Goal: Task Accomplishment & Management: Complete application form

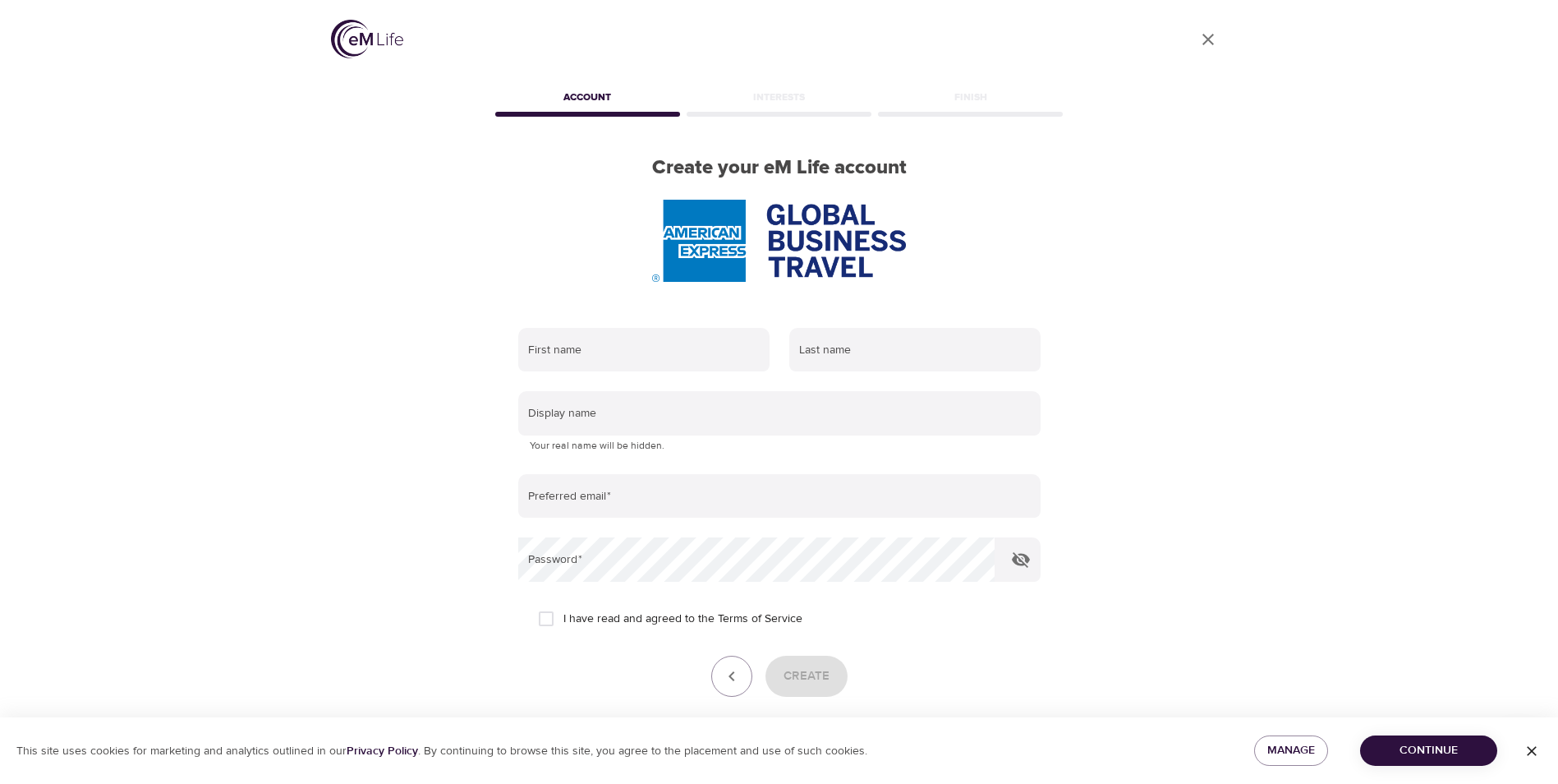
drag, startPoint x: 1508, startPoint y: 593, endPoint x: 1557, endPoint y: 588, distance: 49.3
click at [1536, 581] on div "User Profile Account Interests Finish Create your eM Life account First name La…" at bounding box center [779, 392] width 1558 height 784
drag, startPoint x: 1092, startPoint y: 524, endPoint x: 1369, endPoint y: 404, distance: 301.9
click at [1322, 425] on div "User Profile Account Interests Finish Create your eM Life account First name La…" at bounding box center [779, 392] width 1558 height 784
click at [588, 353] on input "text" at bounding box center [644, 349] width 251 height 44
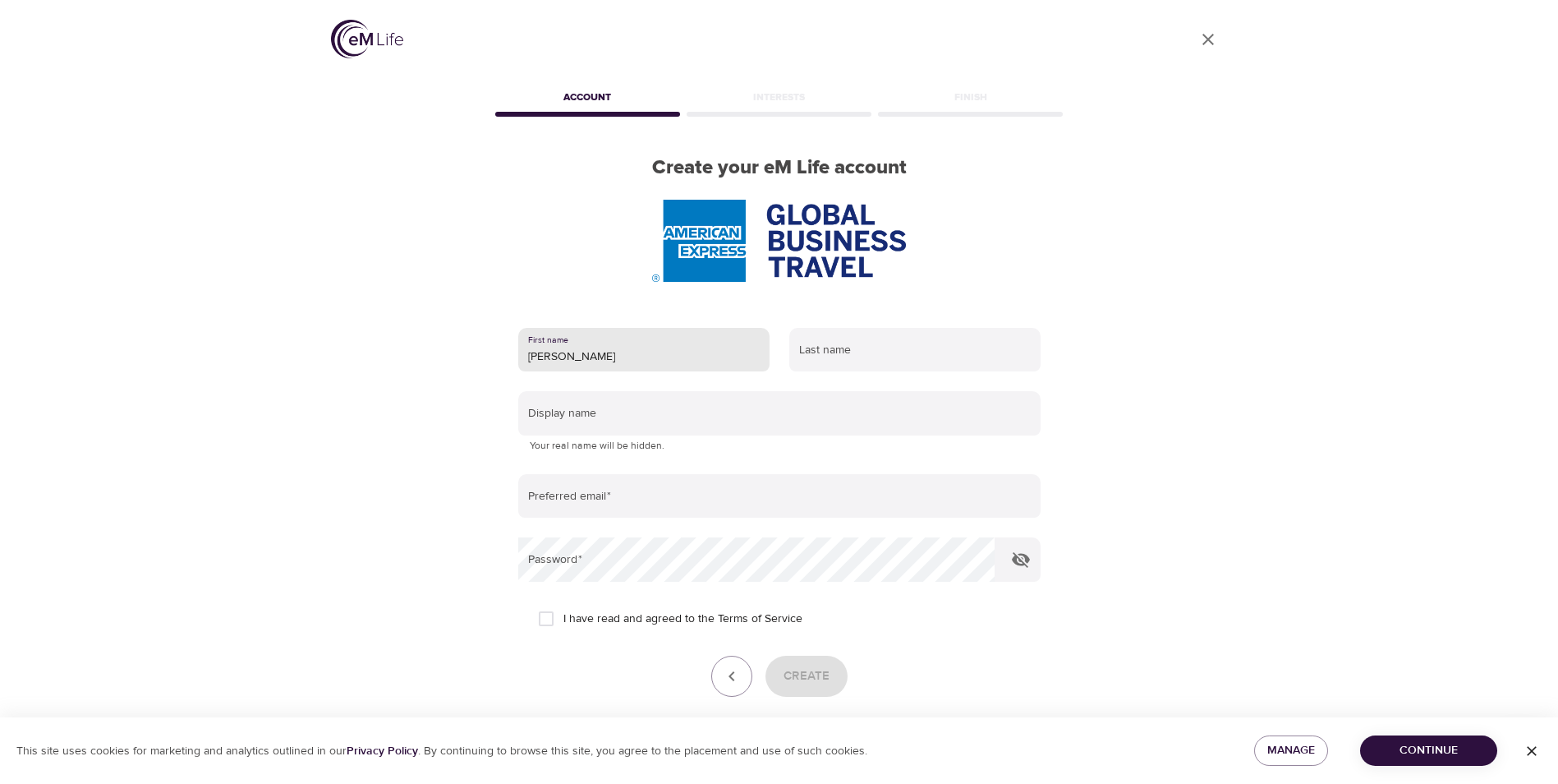
type input "[PERSON_NAME]"
type input "Desarden"
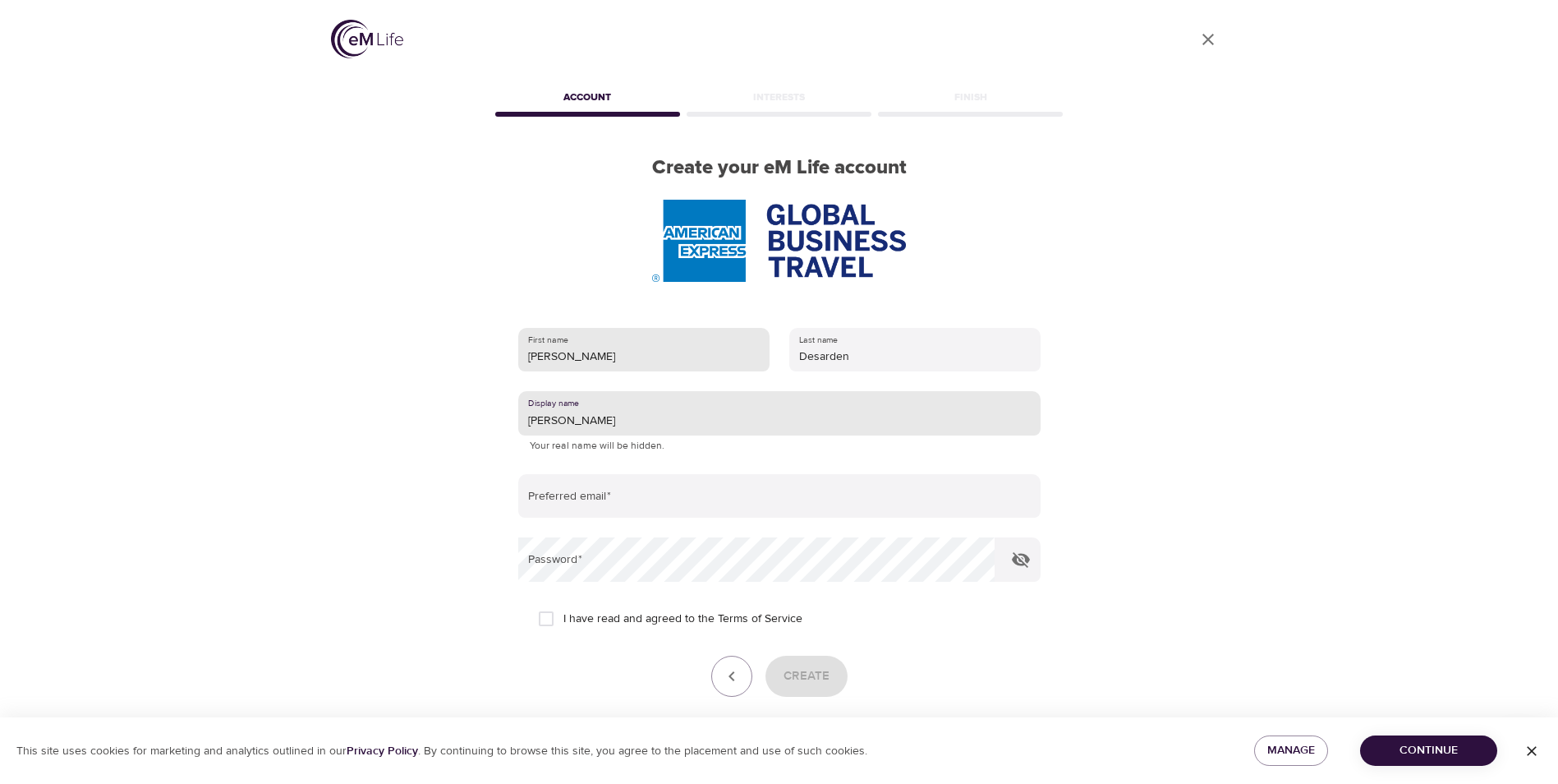
type input "[PERSON_NAME]"
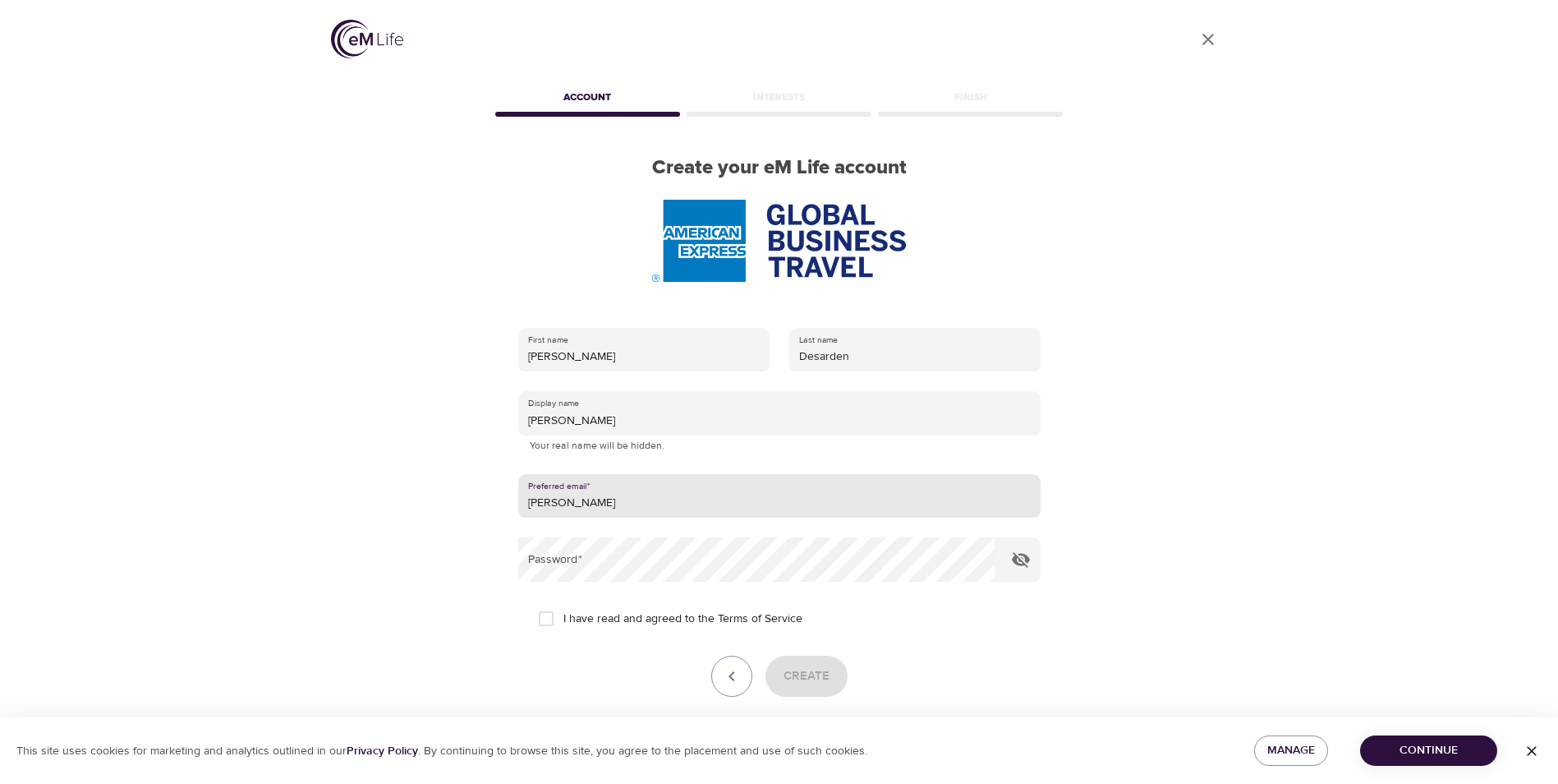
type input "madeline.l.desarden@amexgbt.com"
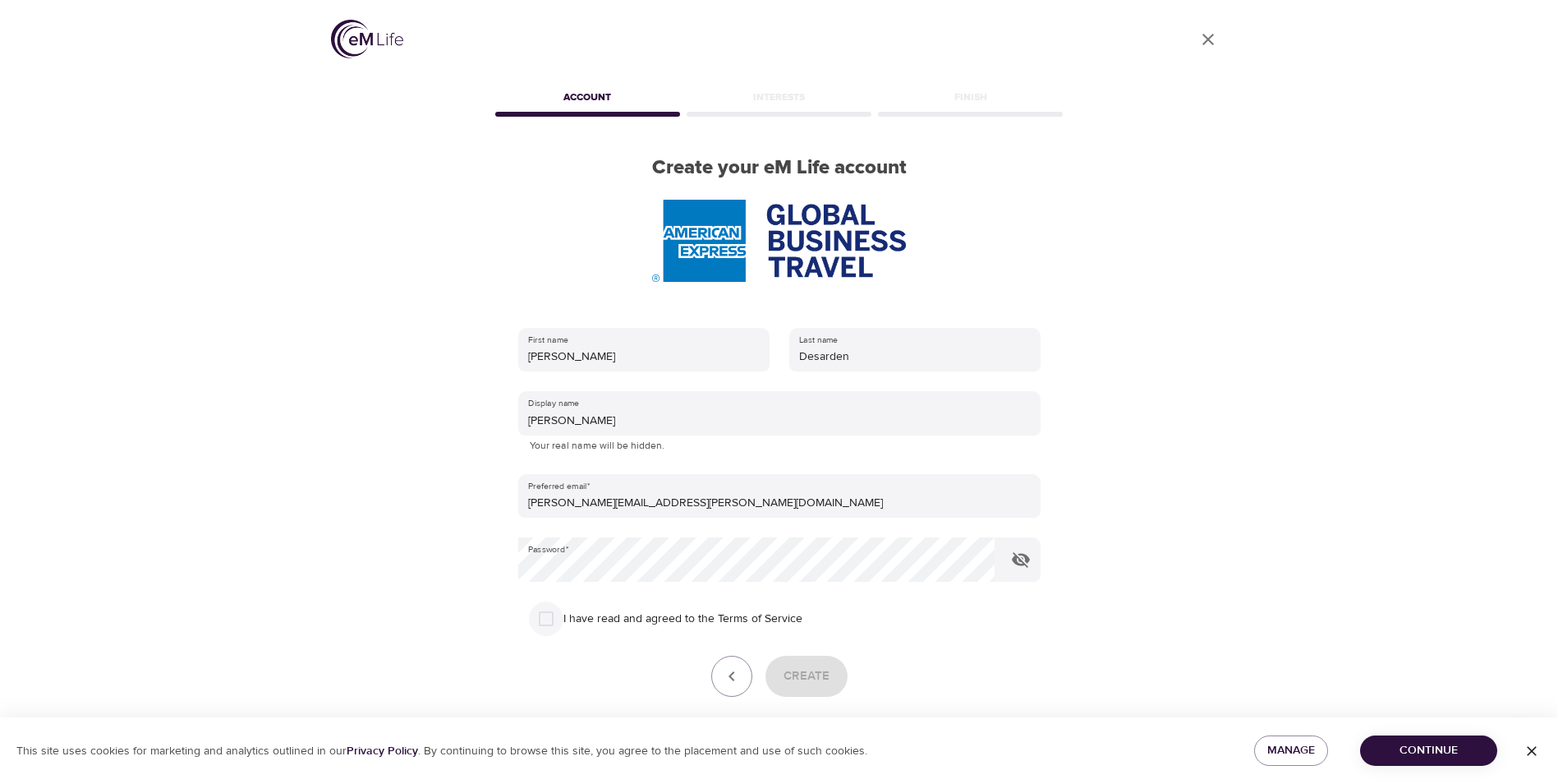
click at [554, 623] on input "I have read and agreed to the Terms of Service" at bounding box center [546, 618] width 34 height 34
checkbox input "true"
click at [831, 678] on button "Create" at bounding box center [807, 676] width 82 height 41
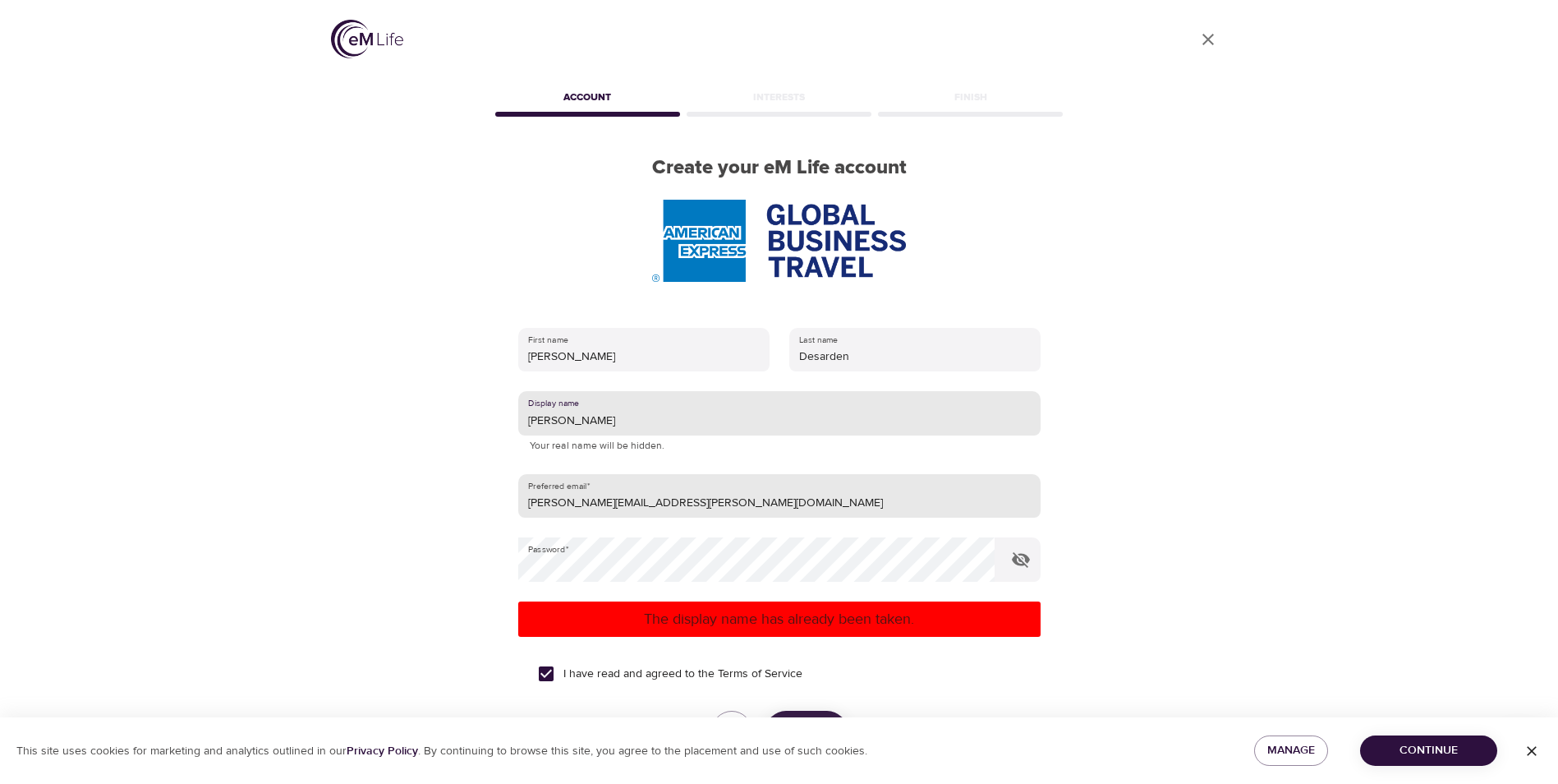
drag, startPoint x: 569, startPoint y: 424, endPoint x: 521, endPoint y: 502, distance: 91.6
click at [506, 445] on div "First name Madeline Maddie Last name Desarden Display name Maddie Your real nam…" at bounding box center [779, 562] width 575 height 521
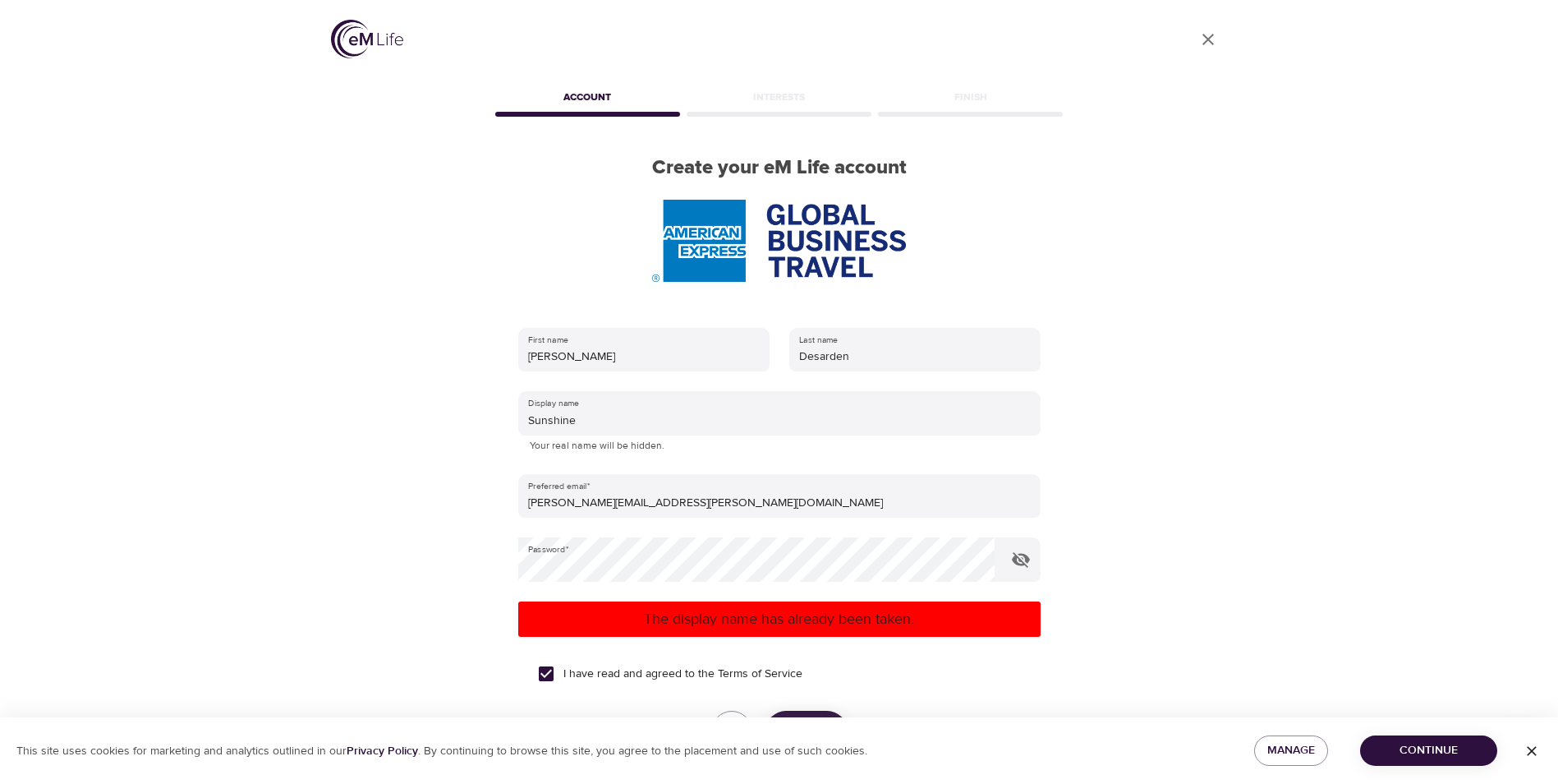
click at [743, 623] on p "The display name has already been taken." at bounding box center [779, 619] width 510 height 22
drag, startPoint x: 596, startPoint y: 425, endPoint x: 520, endPoint y: 423, distance: 76.0
click at [520, 423] on input "Sunshine" at bounding box center [780, 413] width 522 height 44
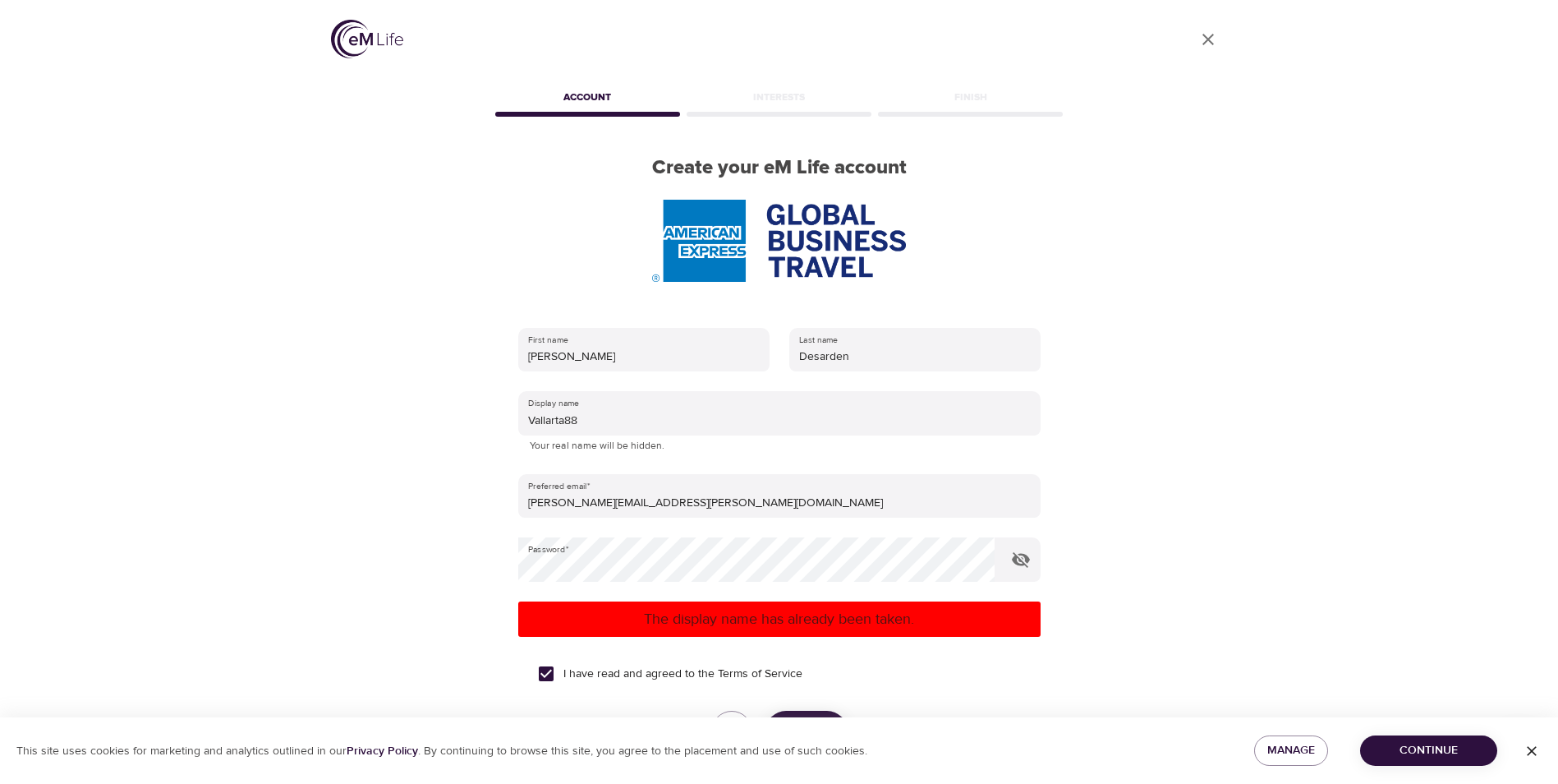
click at [831, 619] on p "The display name has already been taken." at bounding box center [779, 619] width 510 height 22
click at [1018, 557] on icon "button" at bounding box center [1022, 560] width 18 height 16
click at [739, 620] on p "The display name has already been taken." at bounding box center [779, 619] width 510 height 22
click at [565, 419] on input "Vallarta88" at bounding box center [780, 413] width 522 height 44
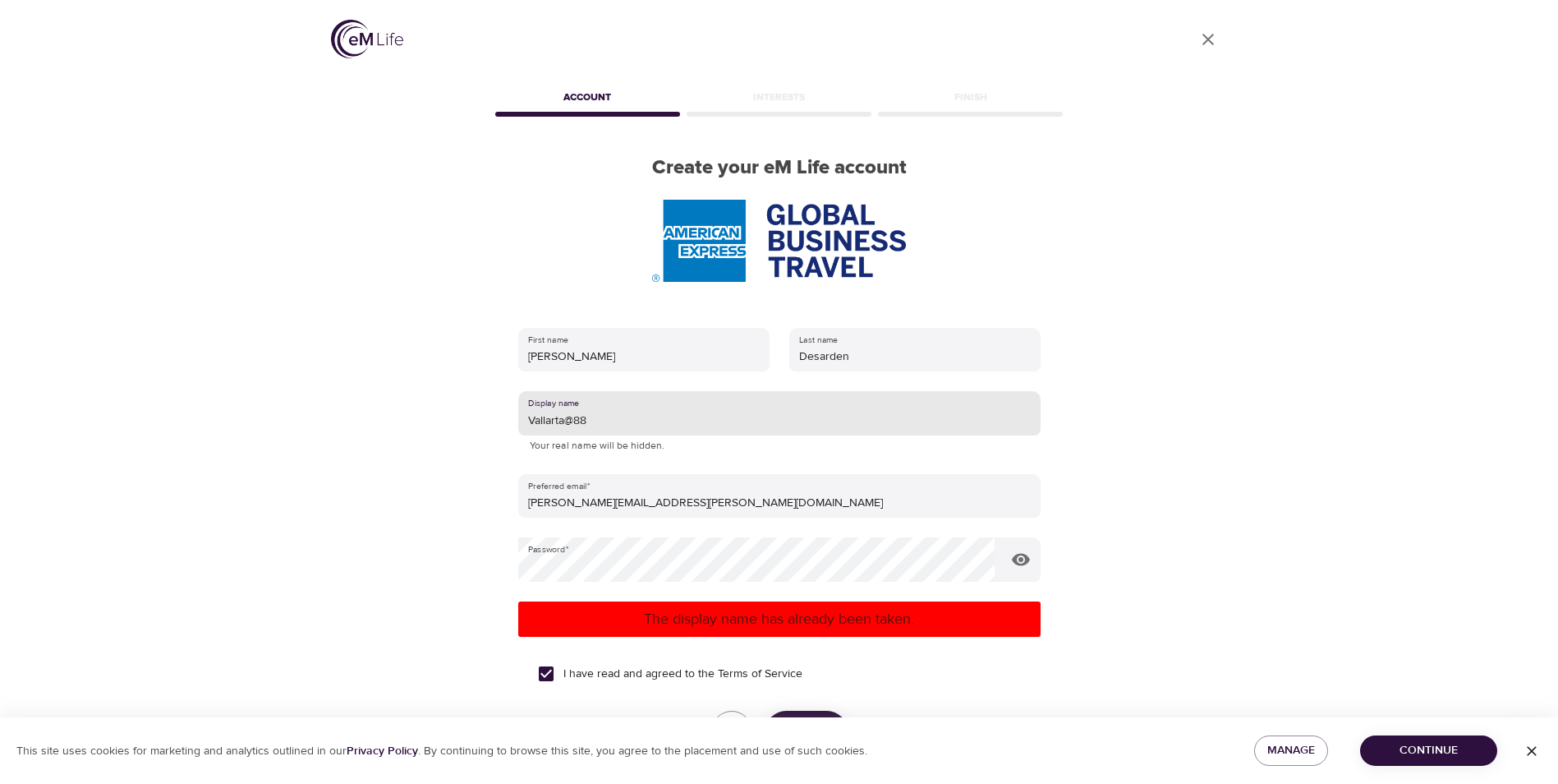
click at [820, 616] on p "The display name has already been taken." at bounding box center [779, 619] width 510 height 22
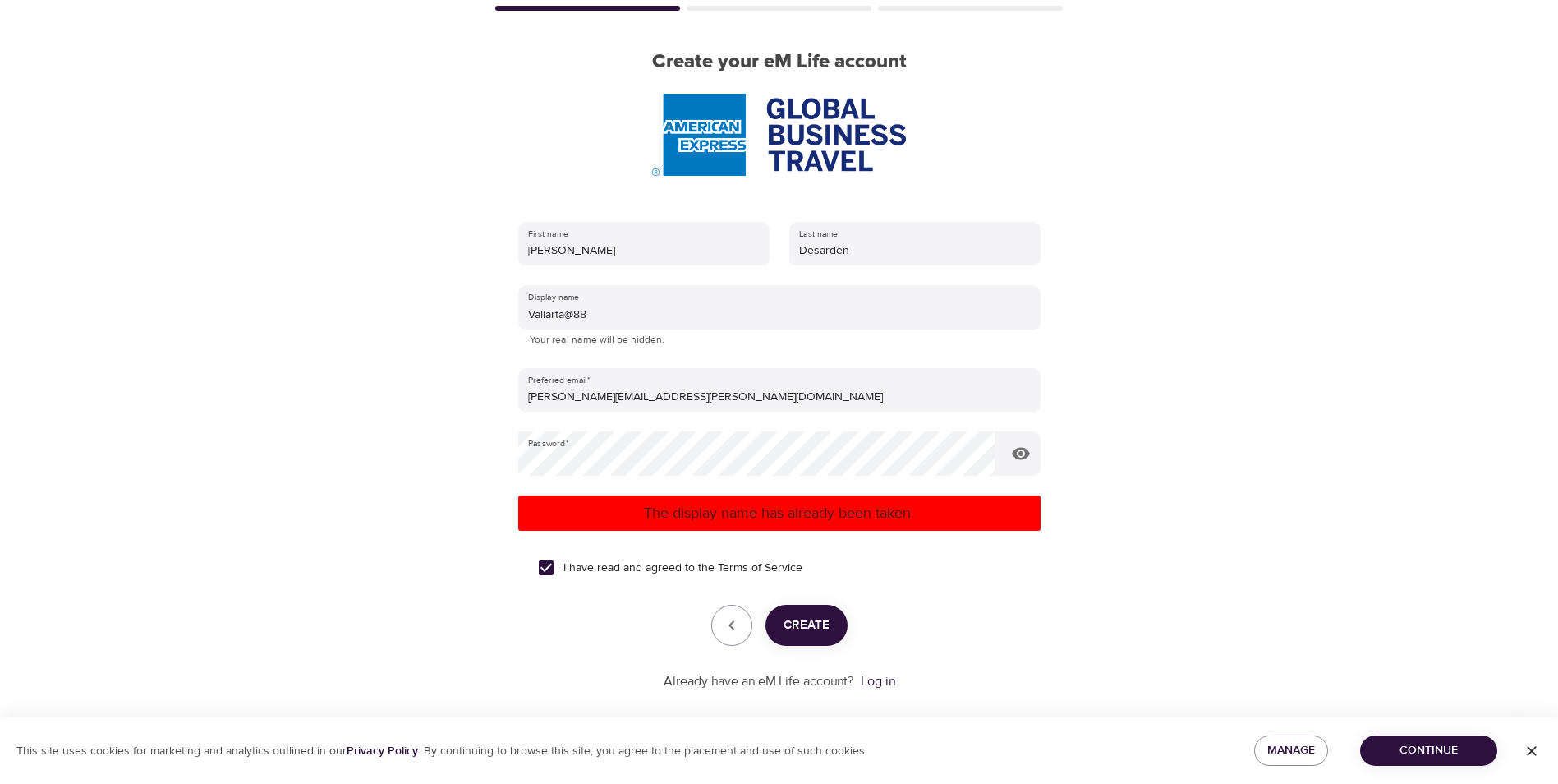
scroll to position [109, 0]
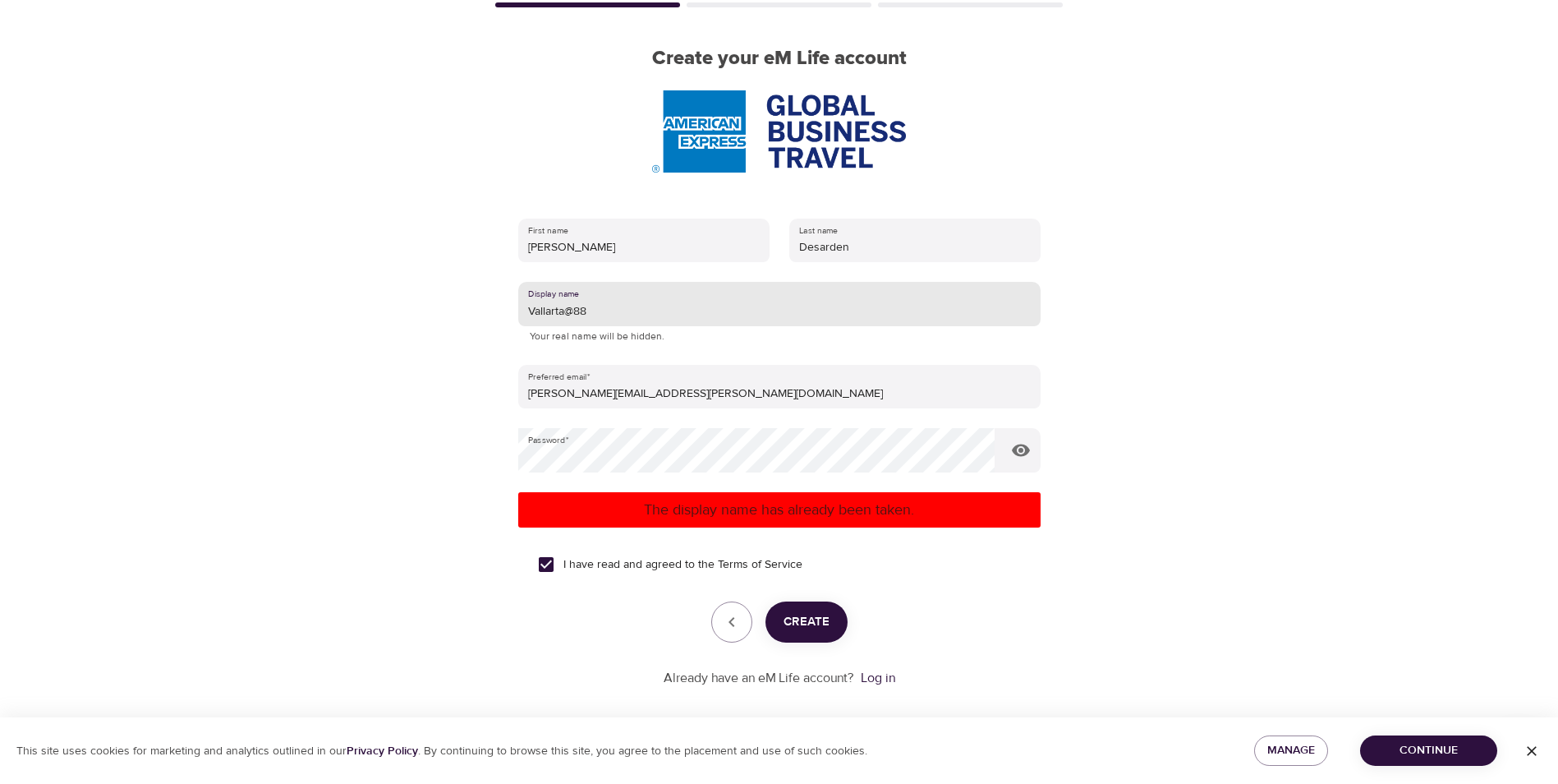
drag, startPoint x: 643, startPoint y: 312, endPoint x: 472, endPoint y: 313, distance: 171.0
click at [472, 313] on div "User Profile Account Interests Finish Create your eM Life account First name Ma…" at bounding box center [780, 283] width 937 height 784
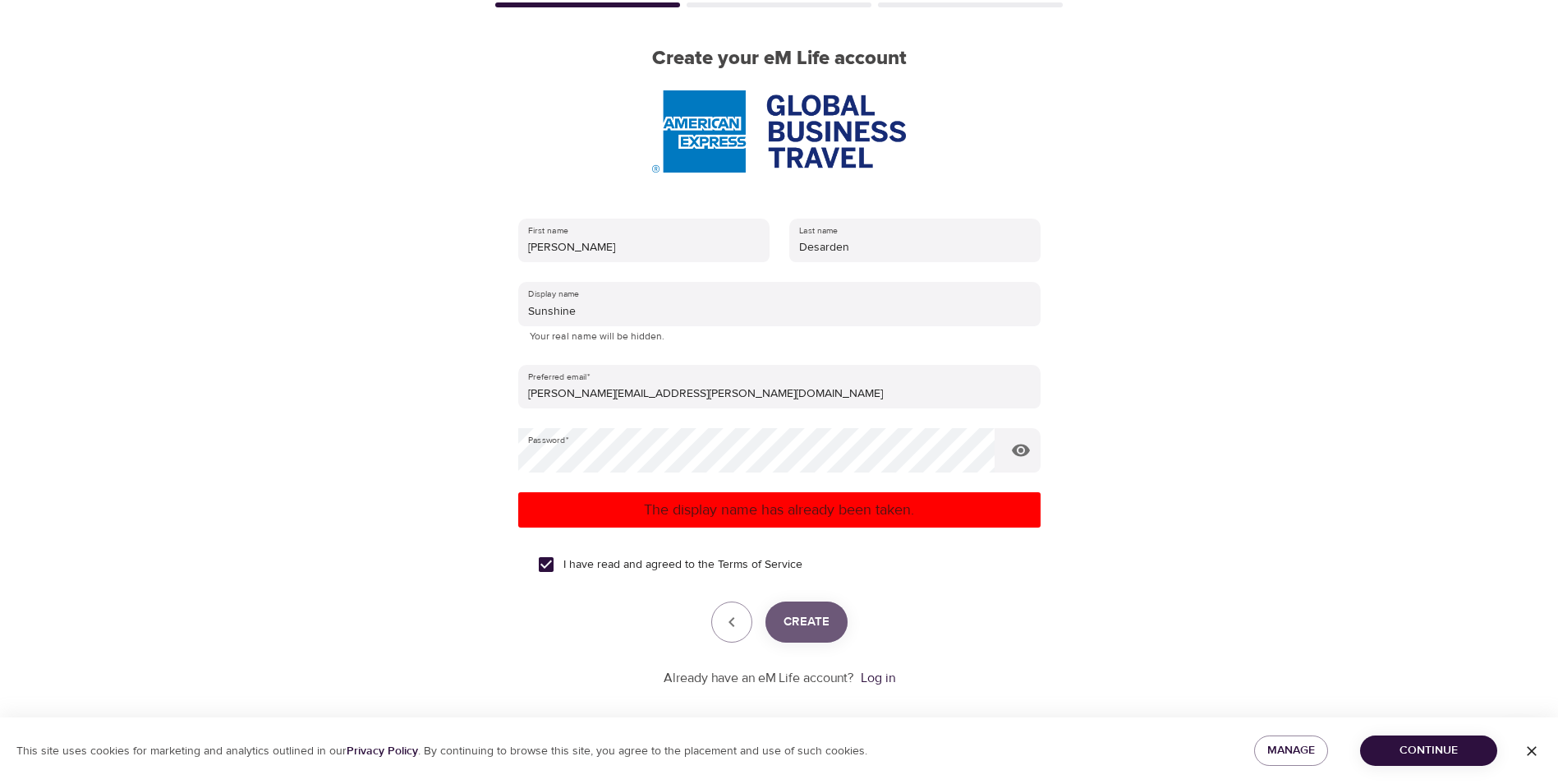
click at [829, 629] on button "Create" at bounding box center [807, 621] width 82 height 41
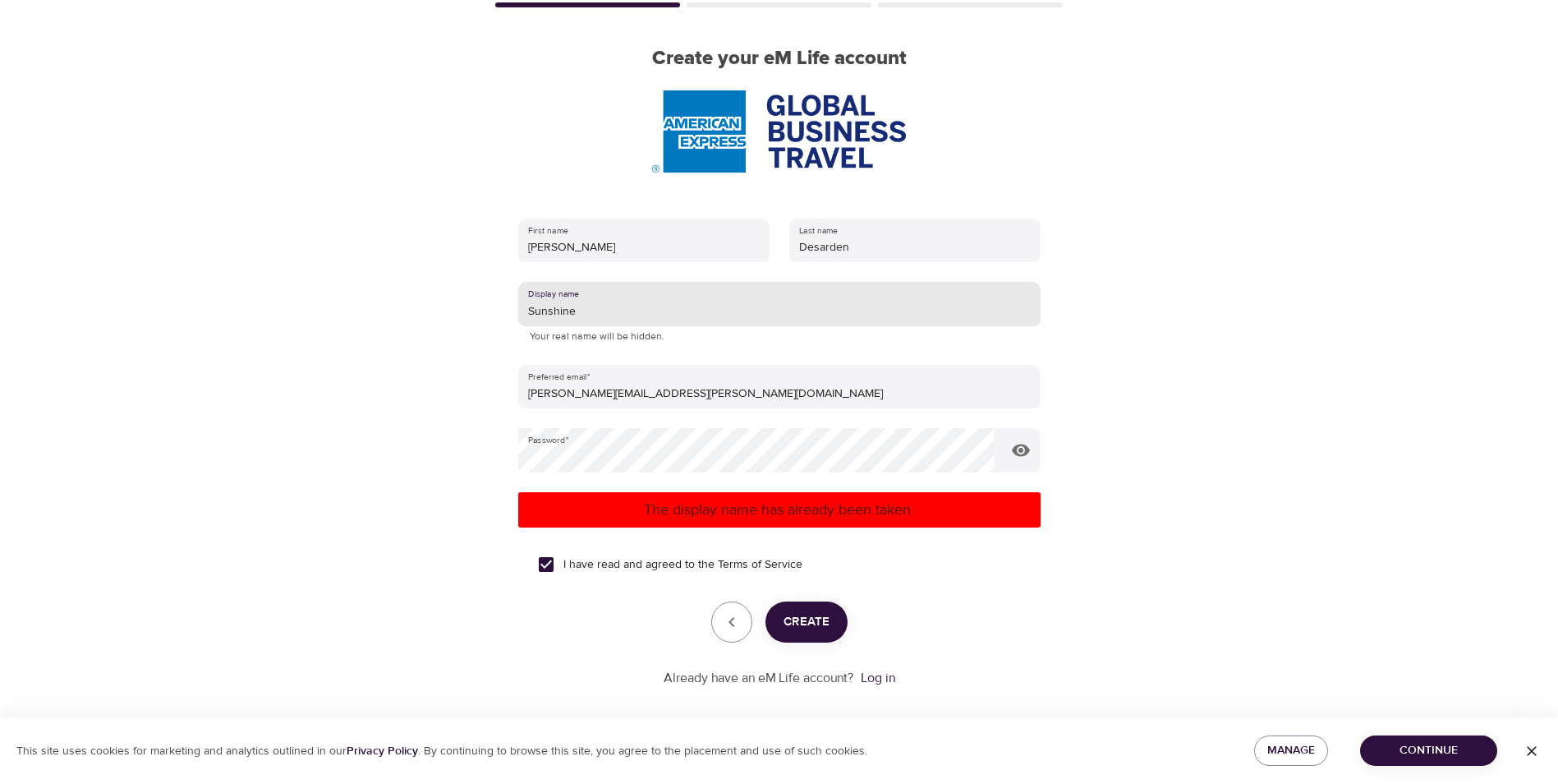
drag, startPoint x: 596, startPoint y: 308, endPoint x: 476, endPoint y: 289, distance: 121.5
click at [476, 289] on div "User Profile Account Interests Finish Create your eM Life account First name Ma…" at bounding box center [780, 283] width 937 height 784
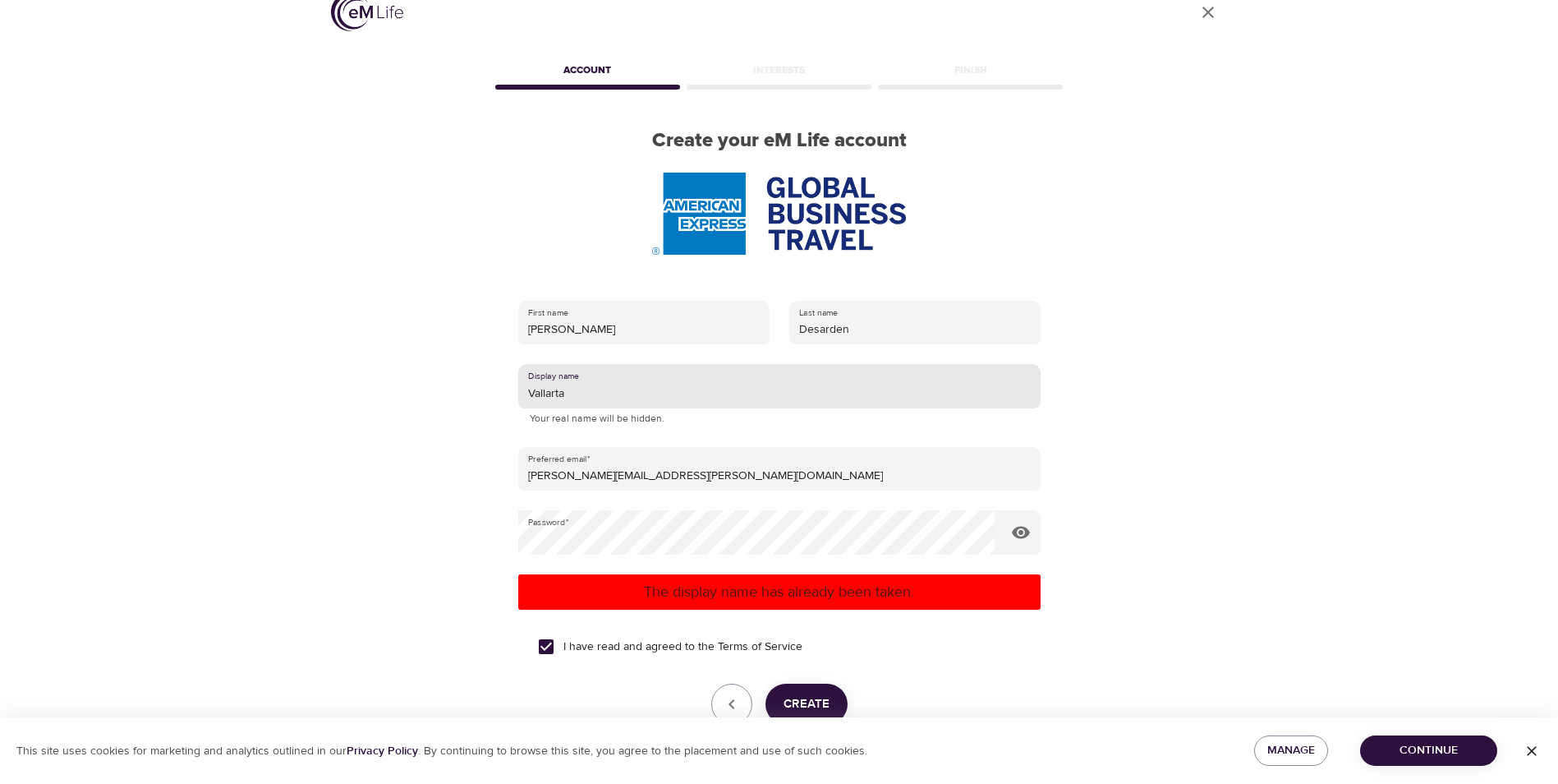
type input "Vallarta"
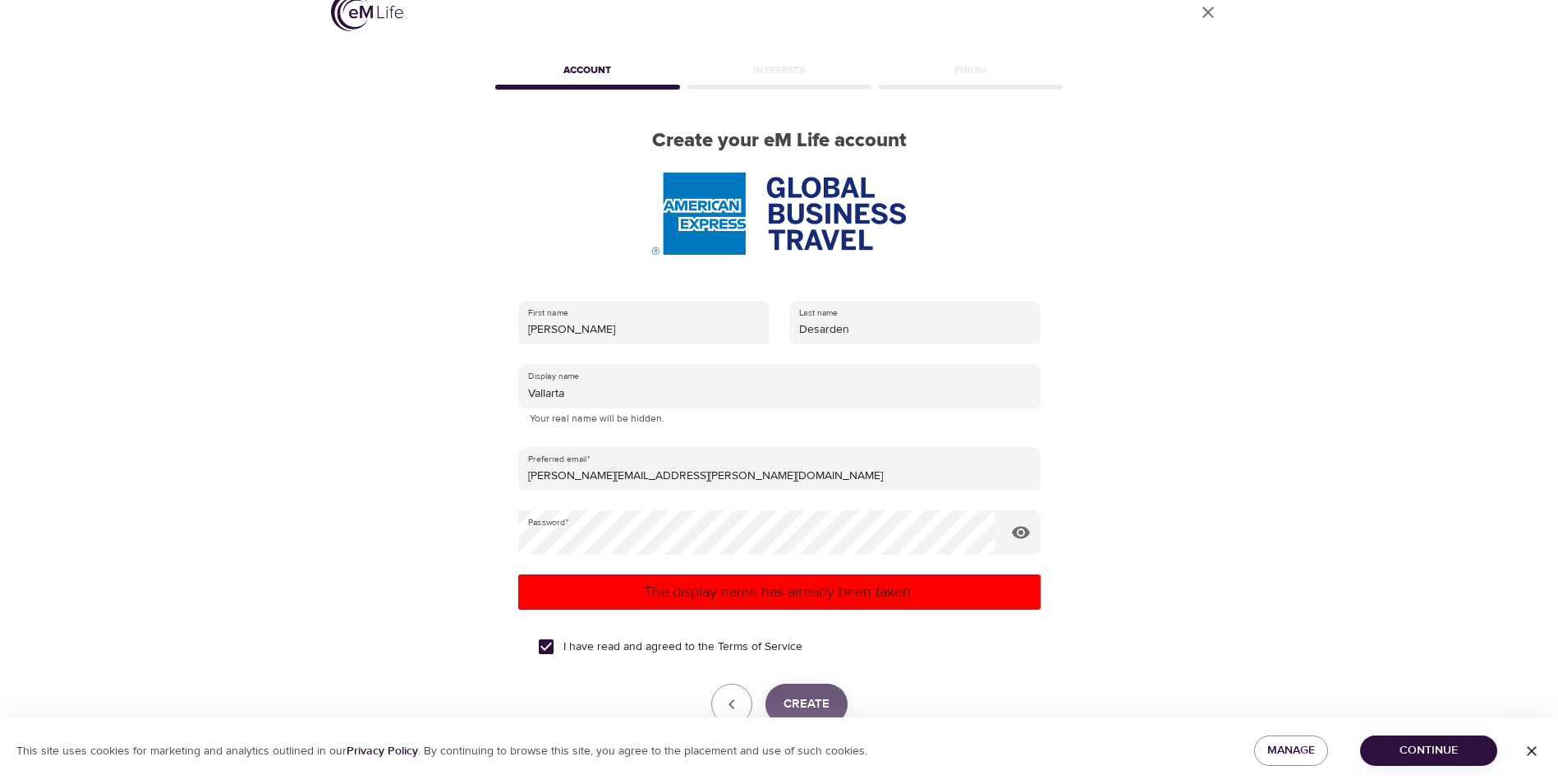
click at [803, 704] on span "Create" at bounding box center [807, 703] width 46 height 21
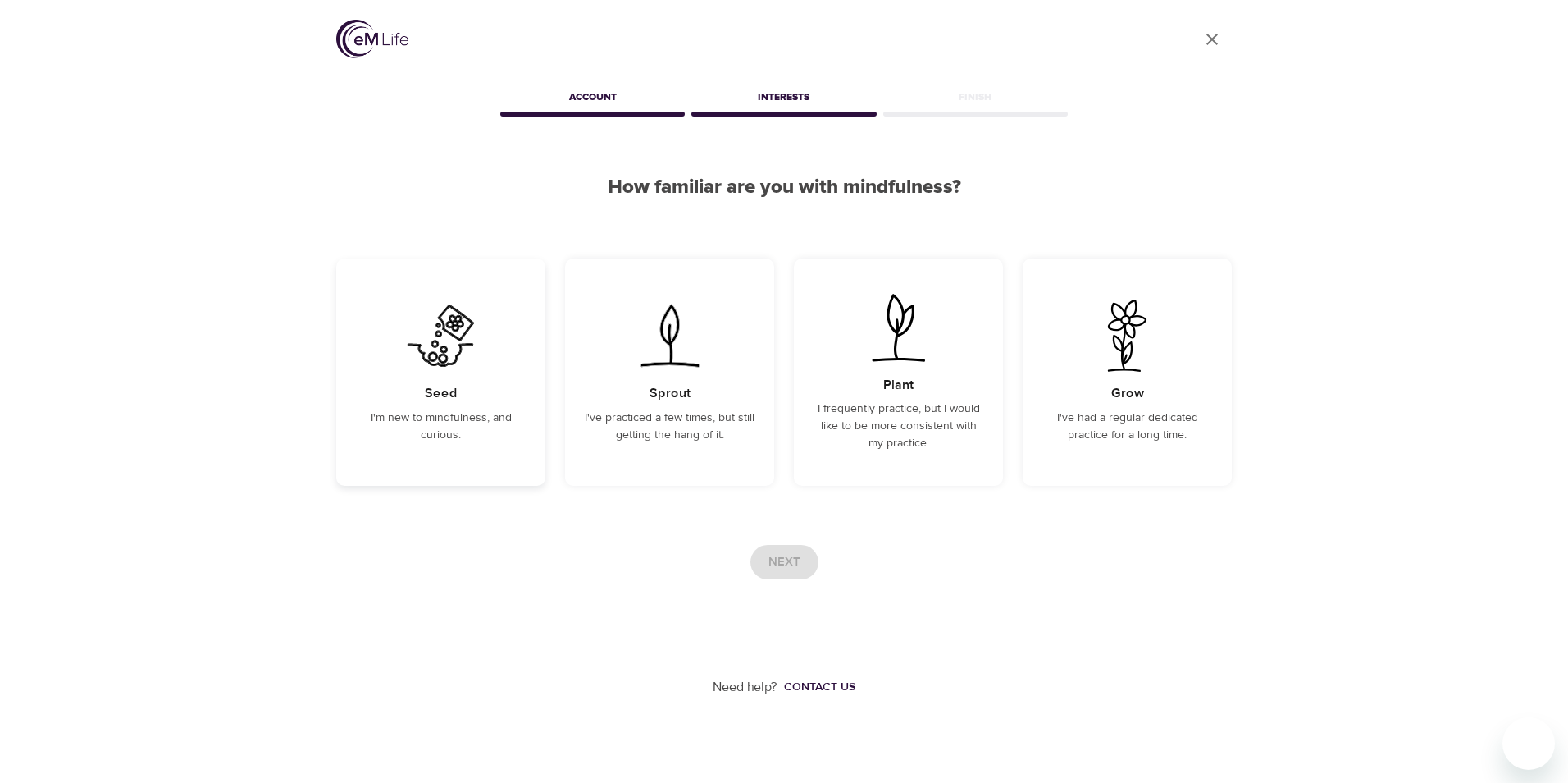
click at [465, 400] on div "Seed I'm new to mindfulness, and curious." at bounding box center [441, 371] width 210 height 227
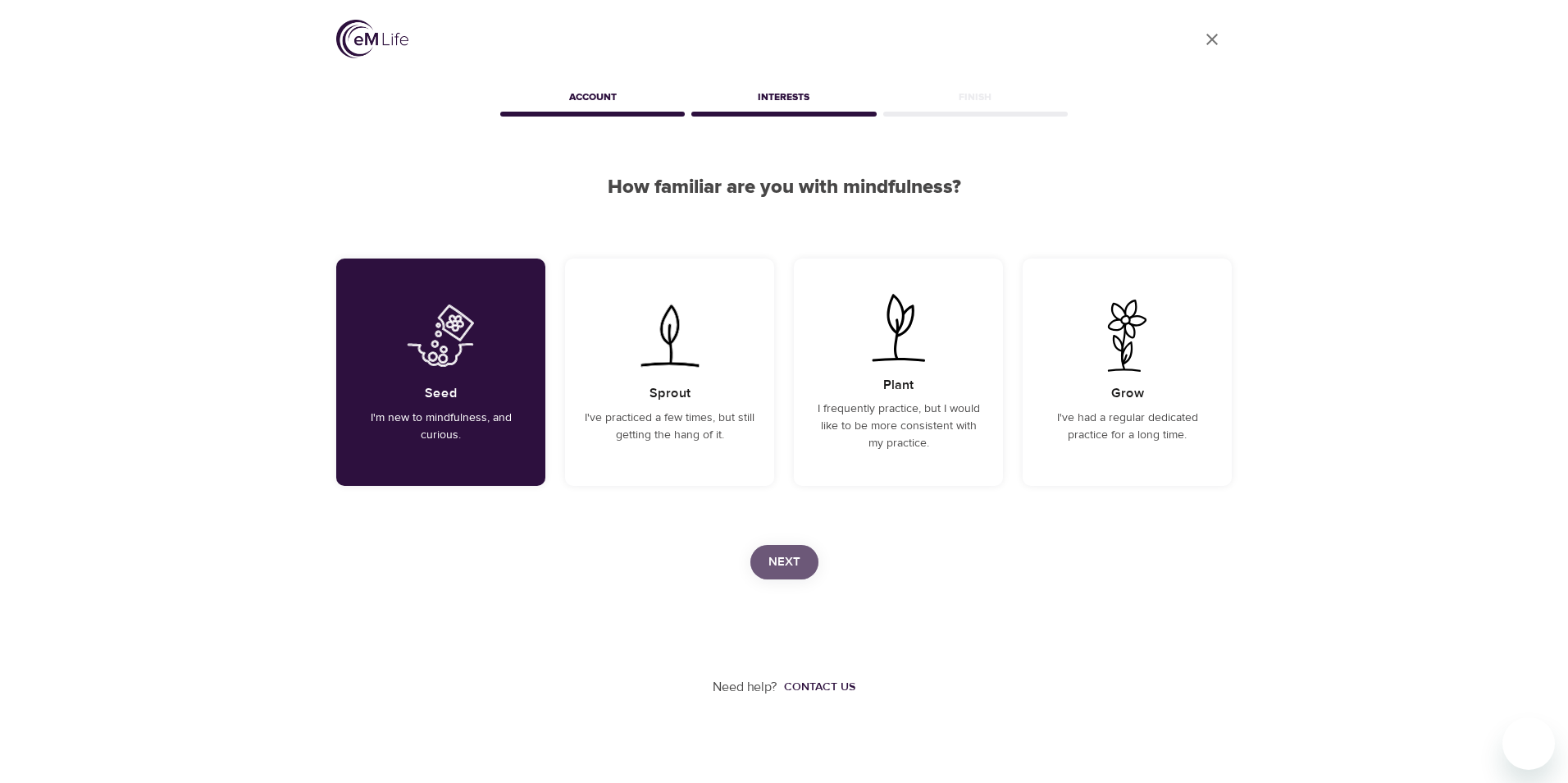
click at [793, 566] on span "Next" at bounding box center [784, 562] width 32 height 21
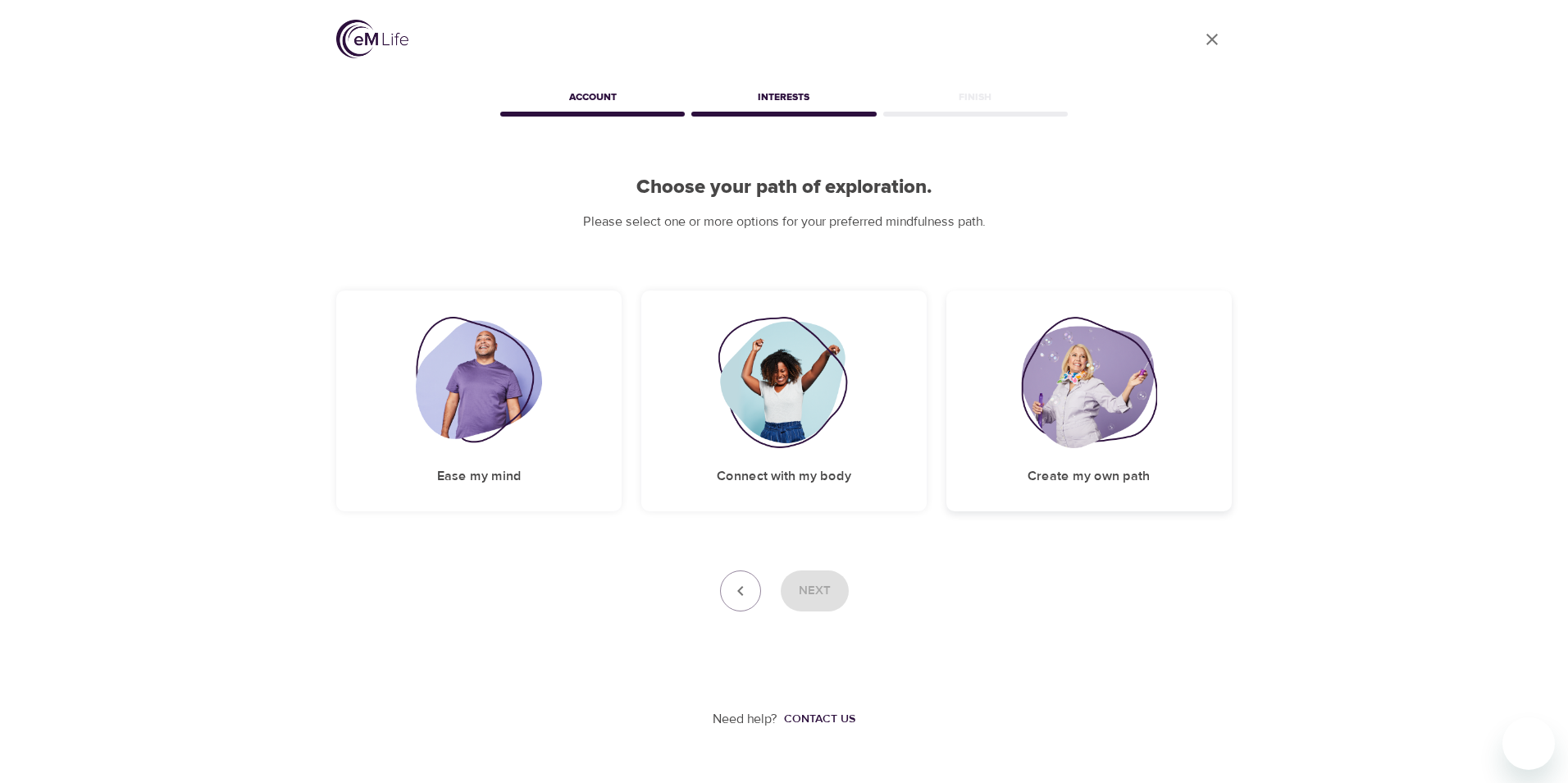
click at [1091, 480] on h5 "Create my own path" at bounding box center [1089, 476] width 122 height 18
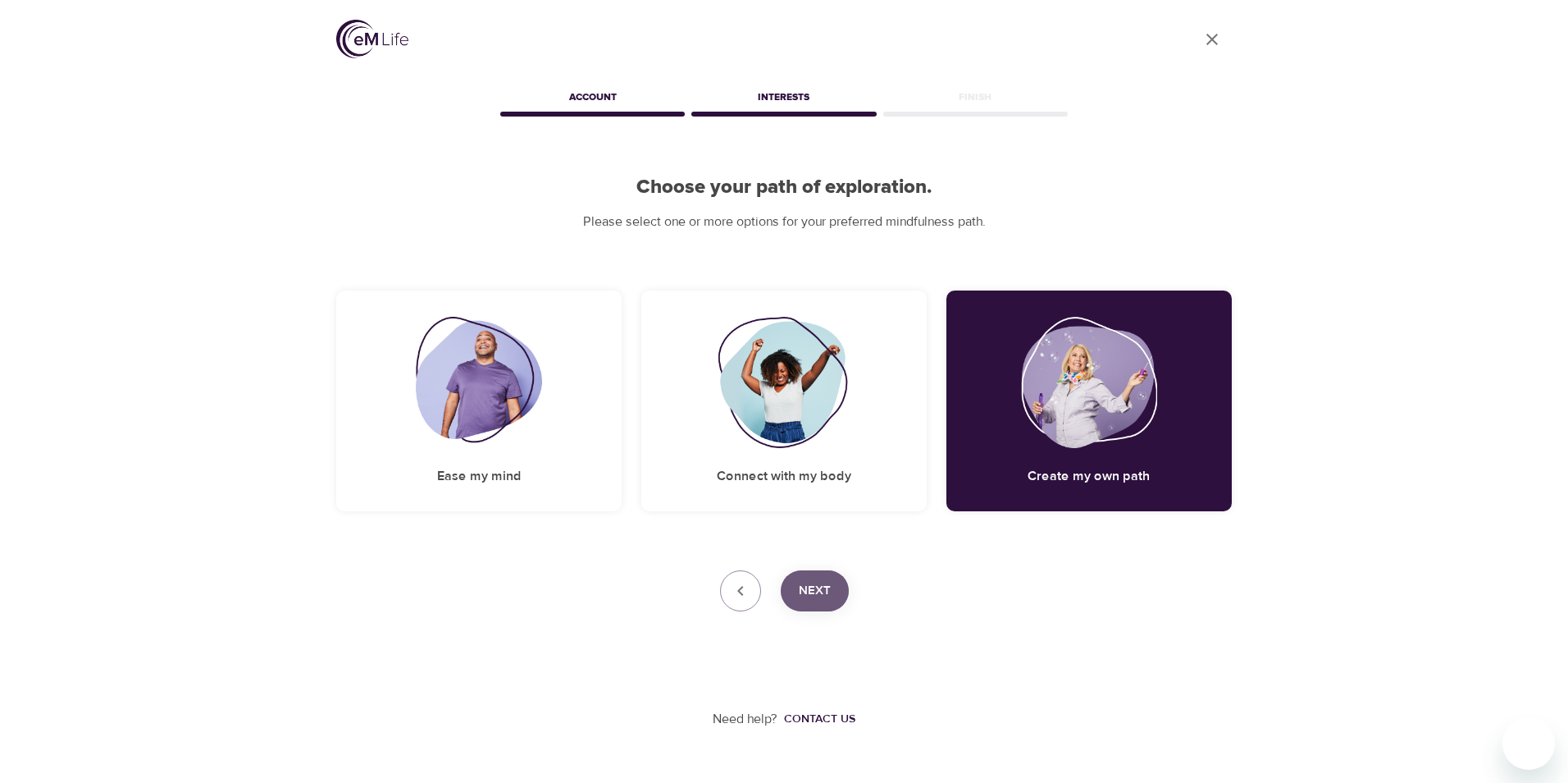
click at [813, 593] on span "Next" at bounding box center [815, 590] width 32 height 21
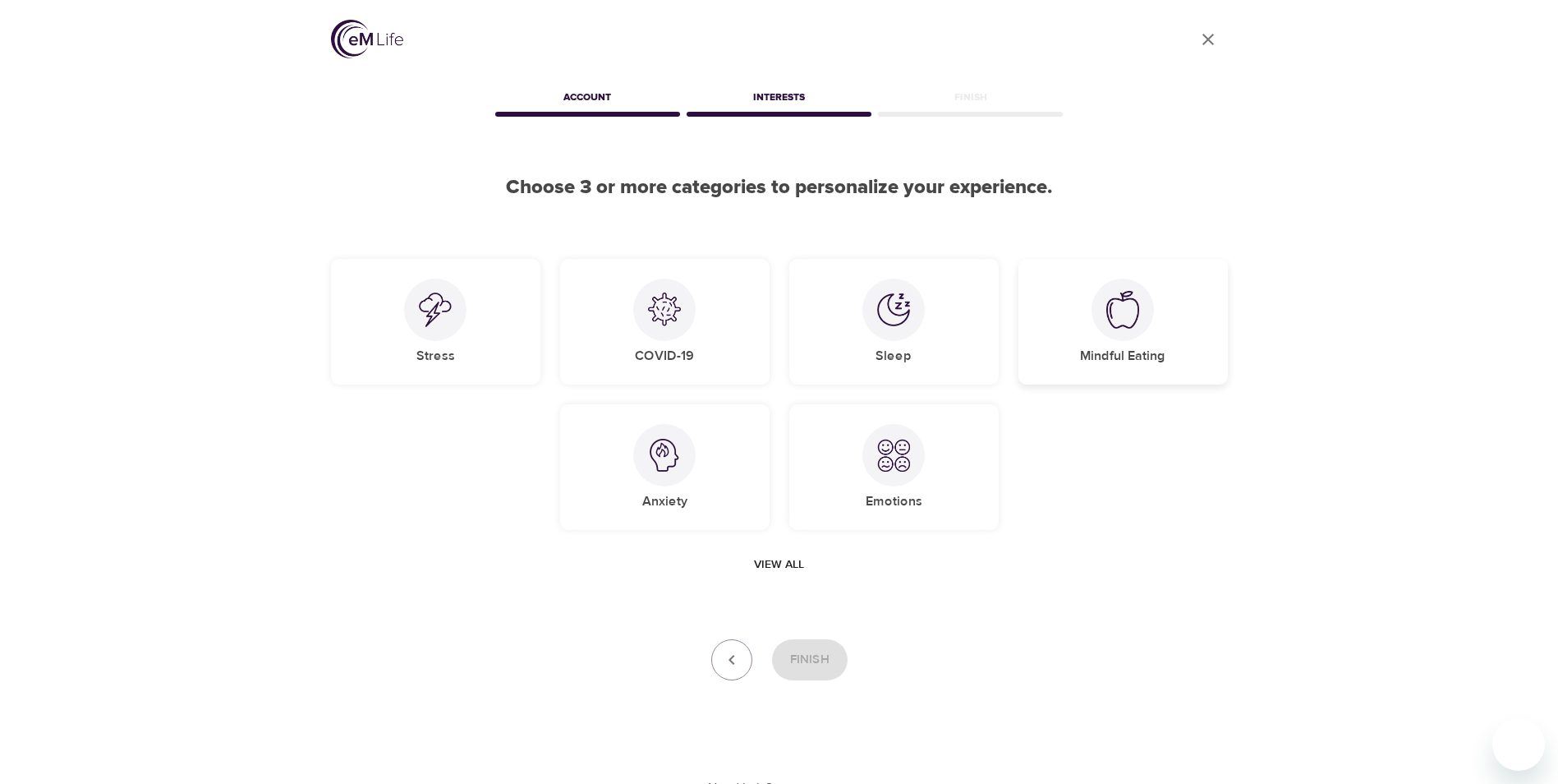
click at [1142, 332] on div at bounding box center [1123, 310] width 62 height 62
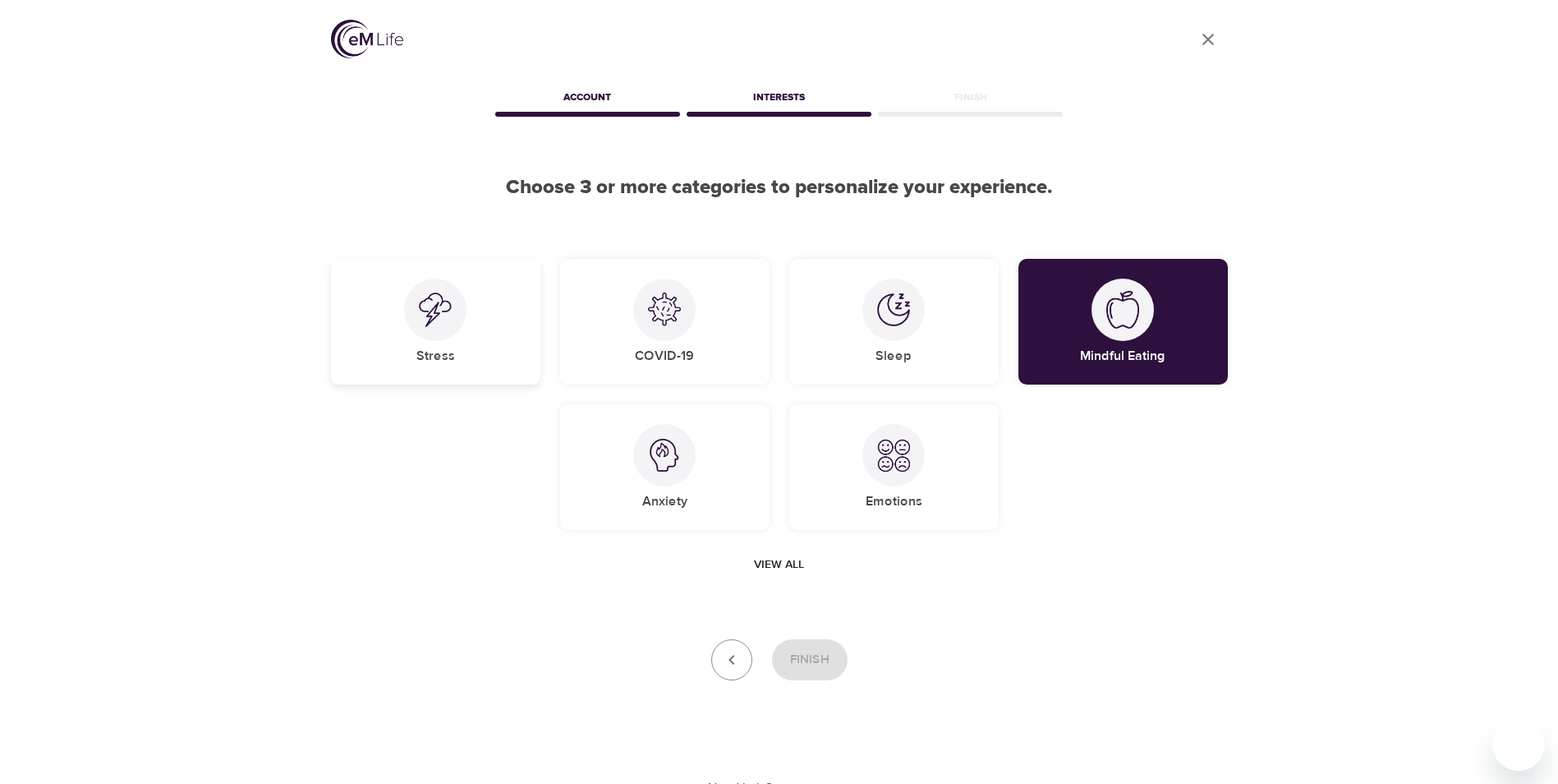
click at [474, 345] on div "Stress" at bounding box center [436, 321] width 210 height 126
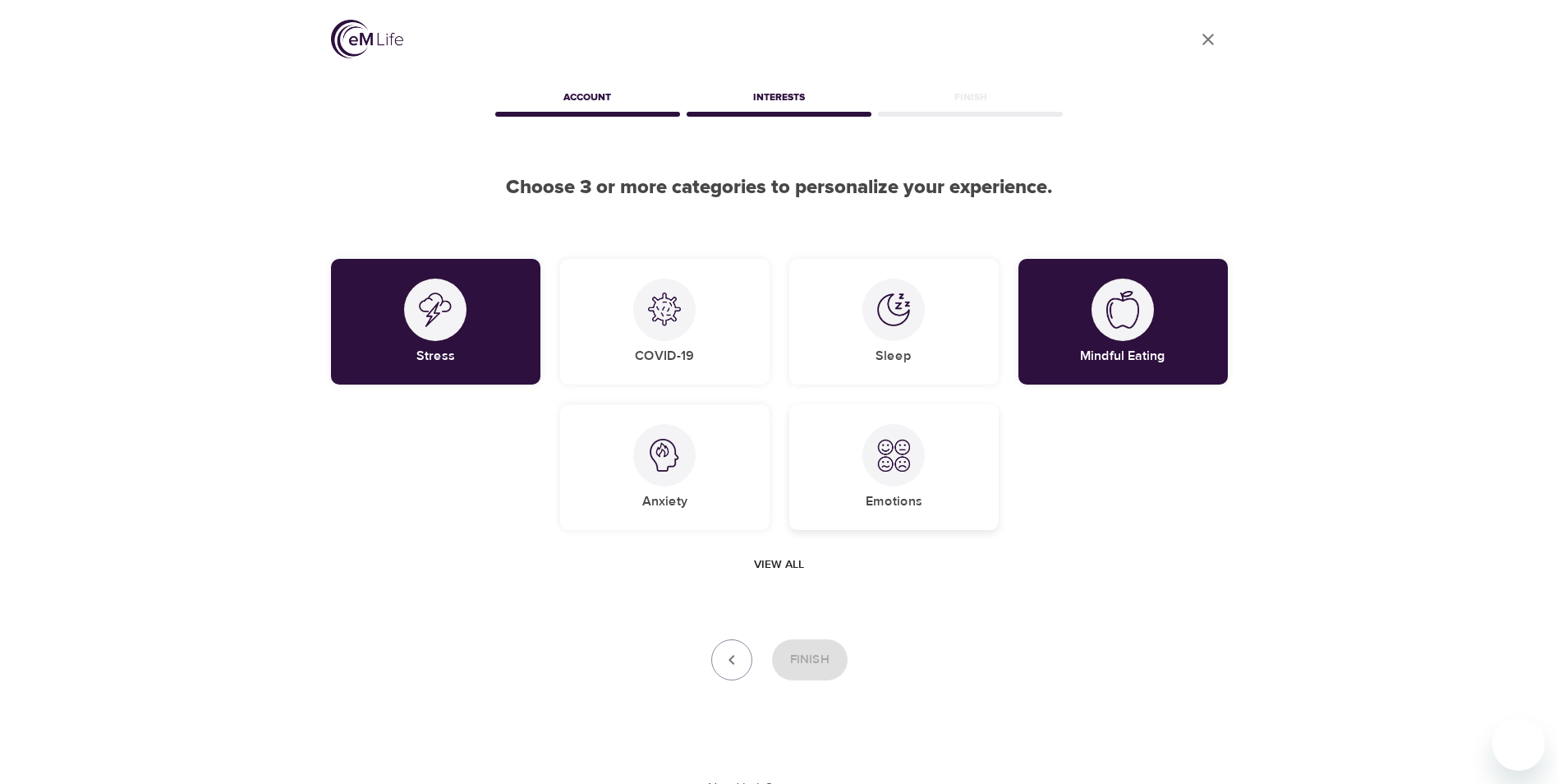
click at [898, 516] on div "Emotions" at bounding box center [894, 467] width 210 height 126
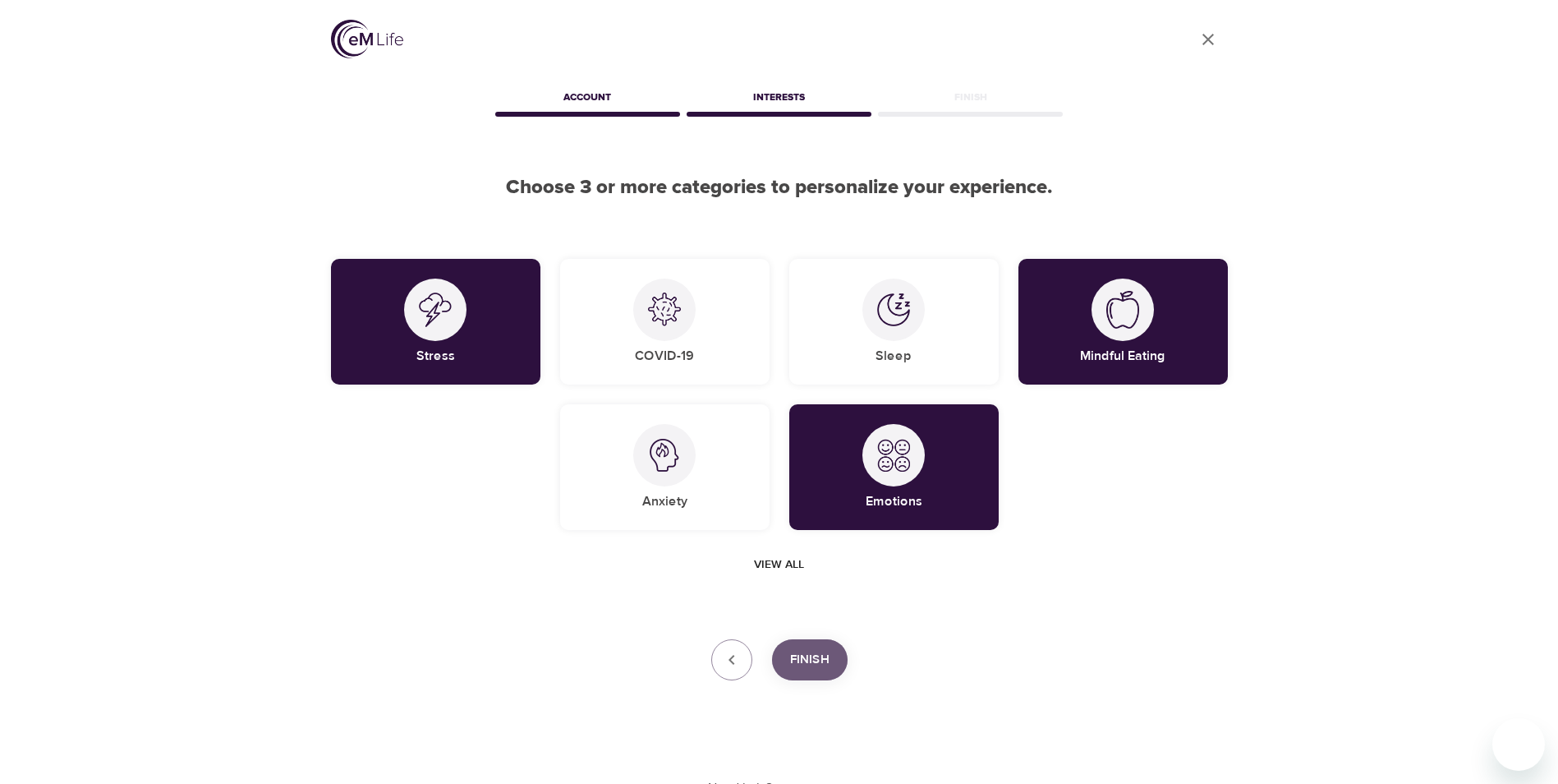
click at [824, 666] on span "Finish" at bounding box center [809, 659] width 39 height 21
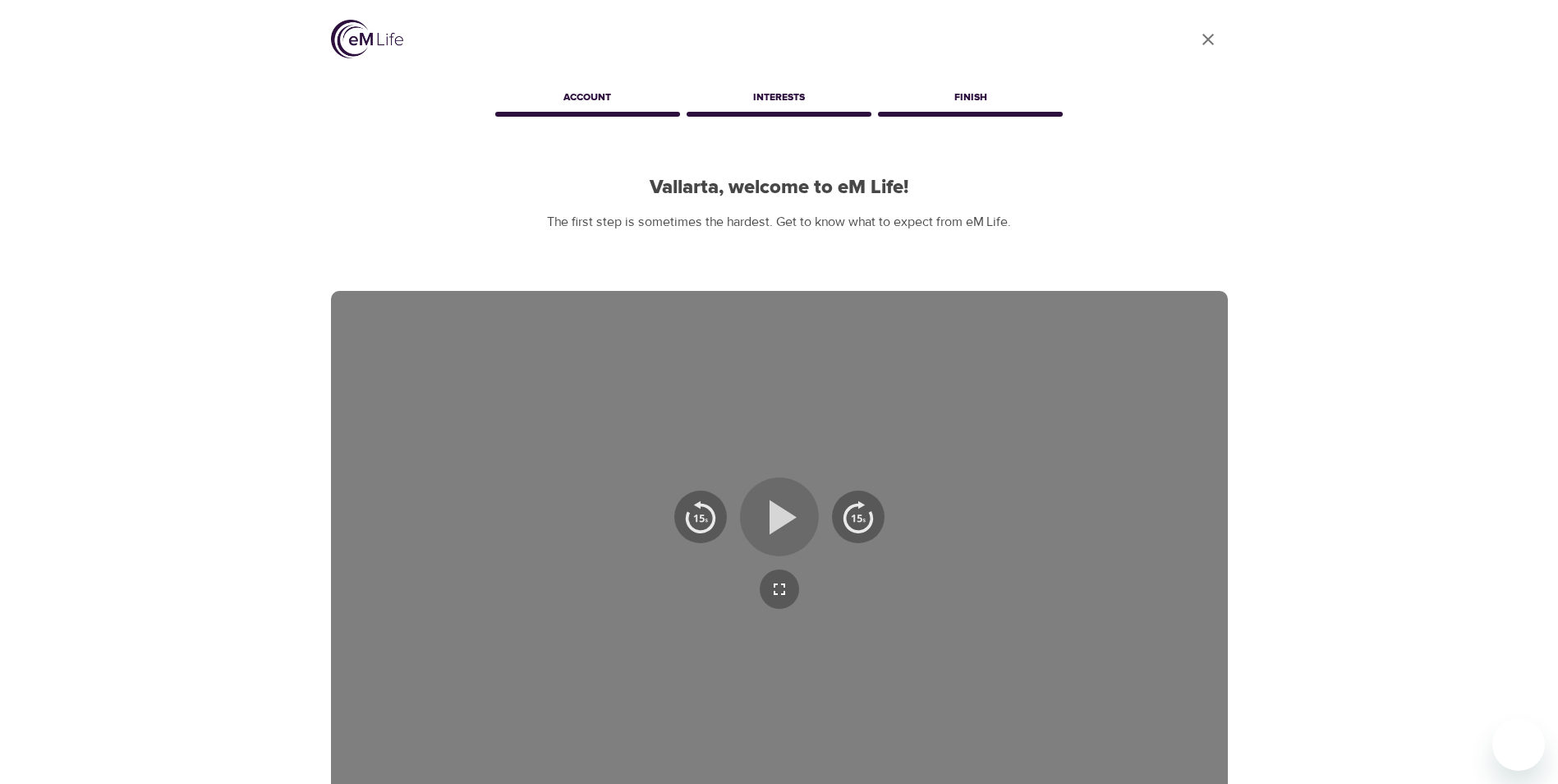
click at [763, 525] on icon "button" at bounding box center [780, 516] width 59 height 59
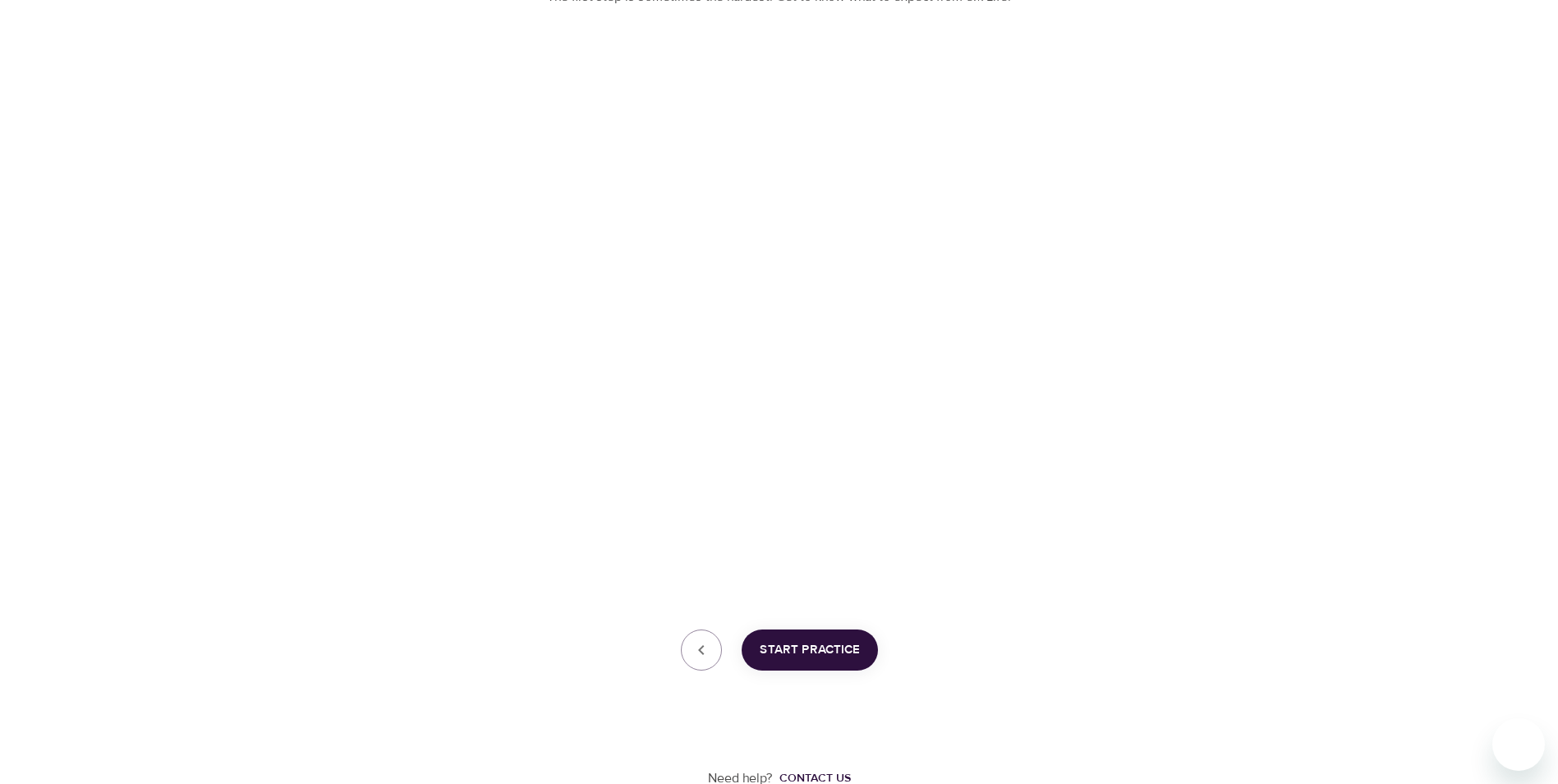
scroll to position [229, 0]
click at [830, 644] on span "Start Practice" at bounding box center [809, 645] width 100 height 21
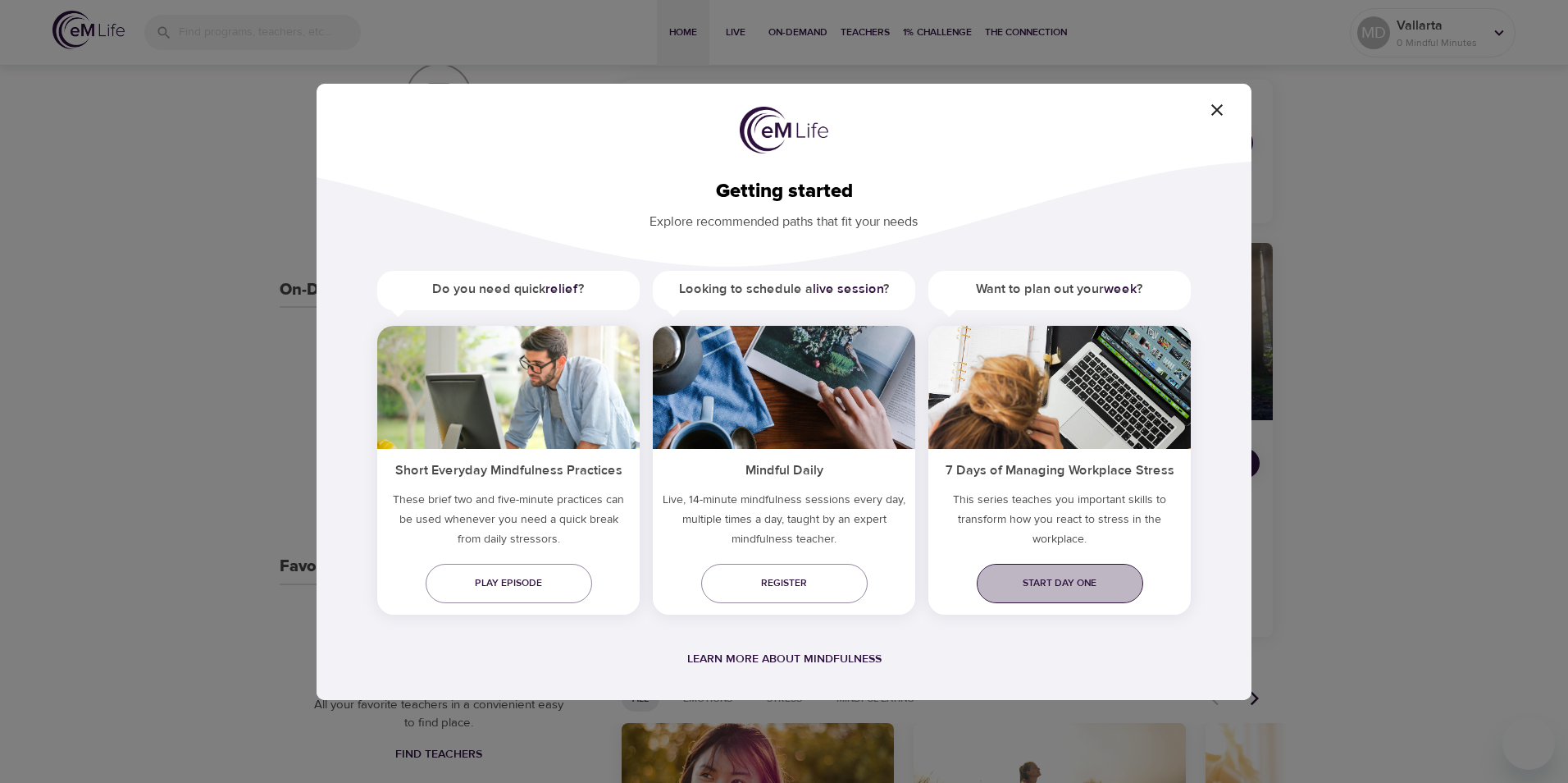
click at [1088, 584] on span "Start day one" at bounding box center [1059, 583] width 140 height 18
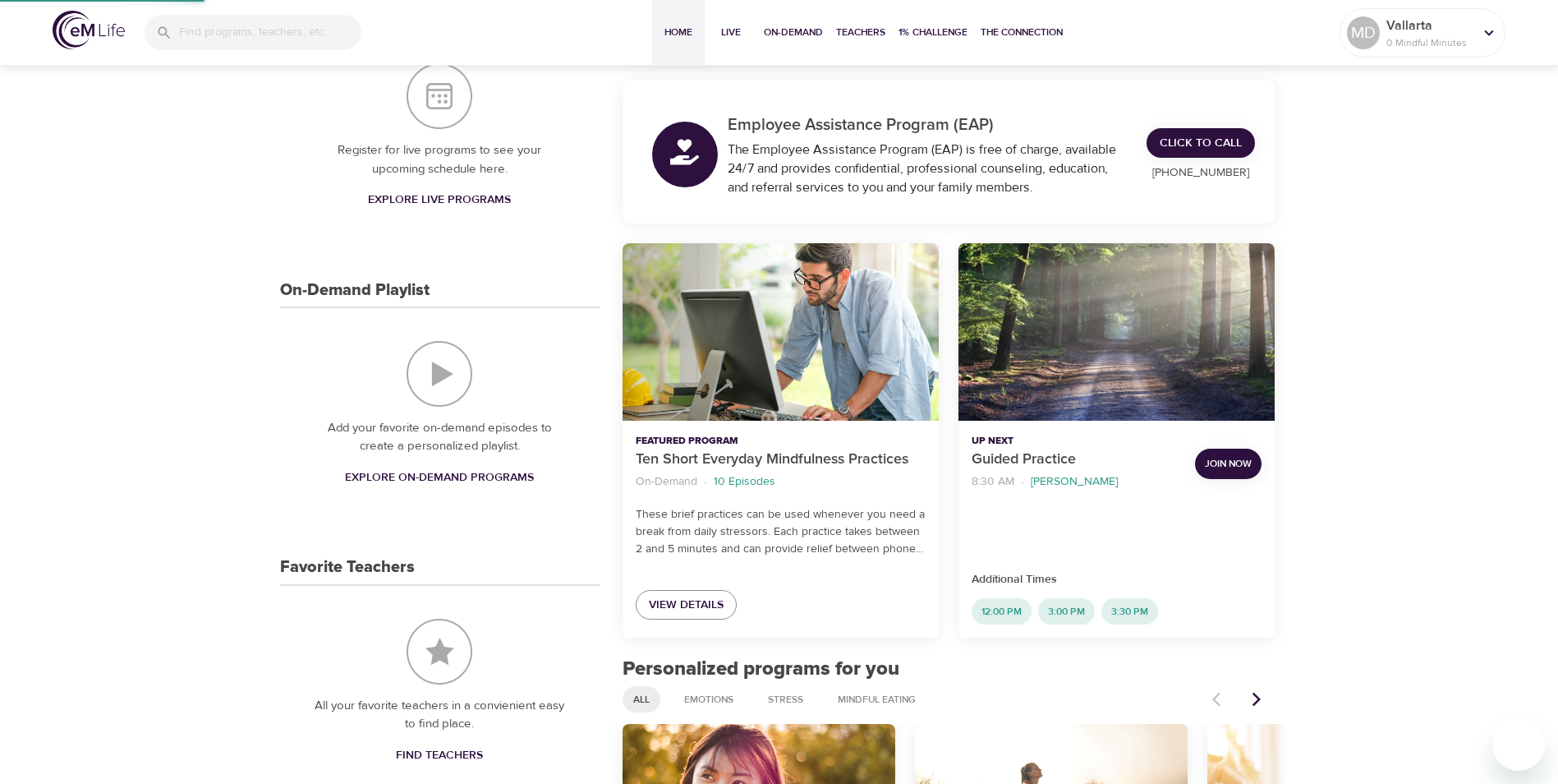
scroll to position [91, 0]
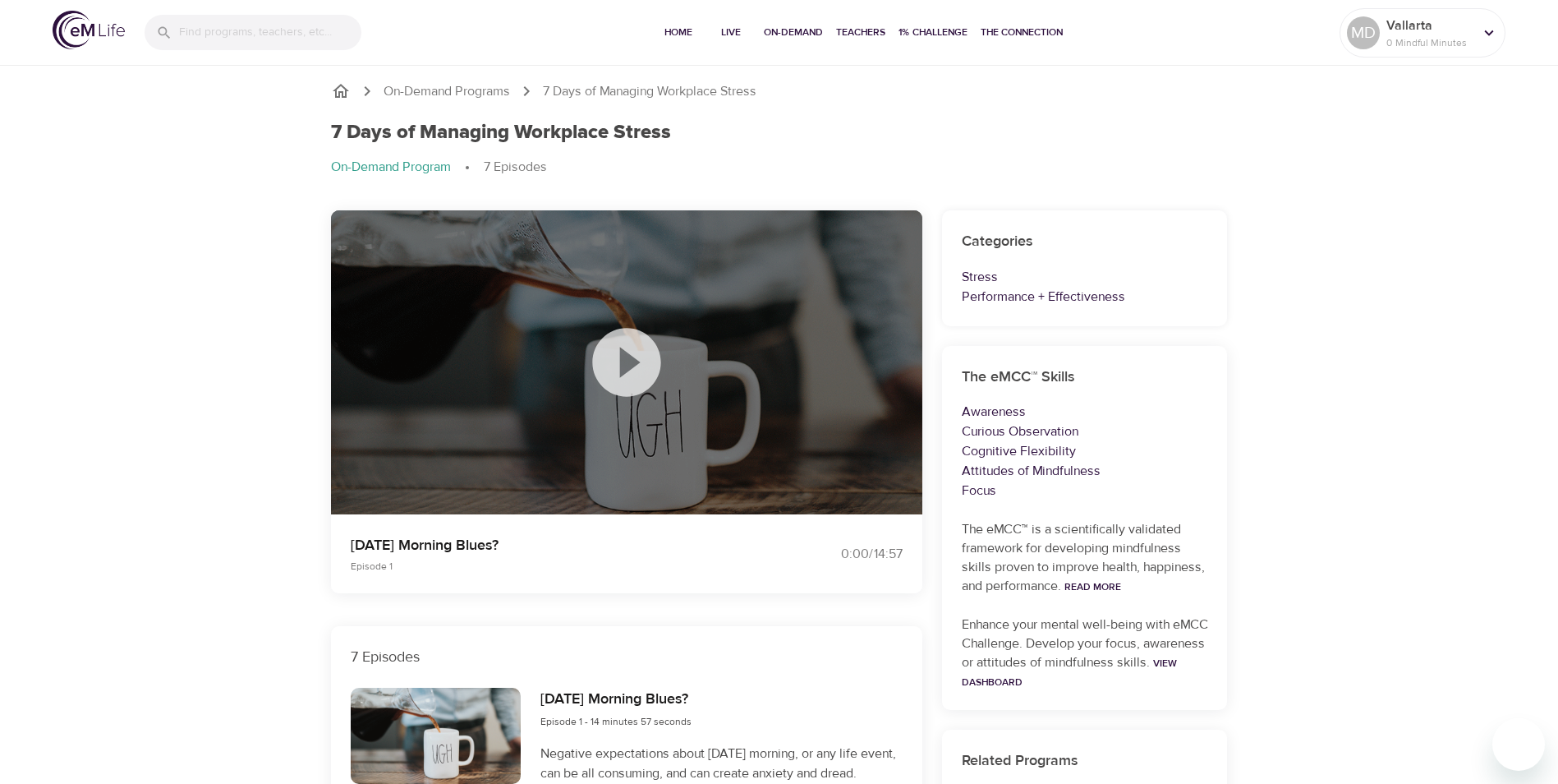
click at [621, 369] on icon at bounding box center [627, 363] width 82 height 82
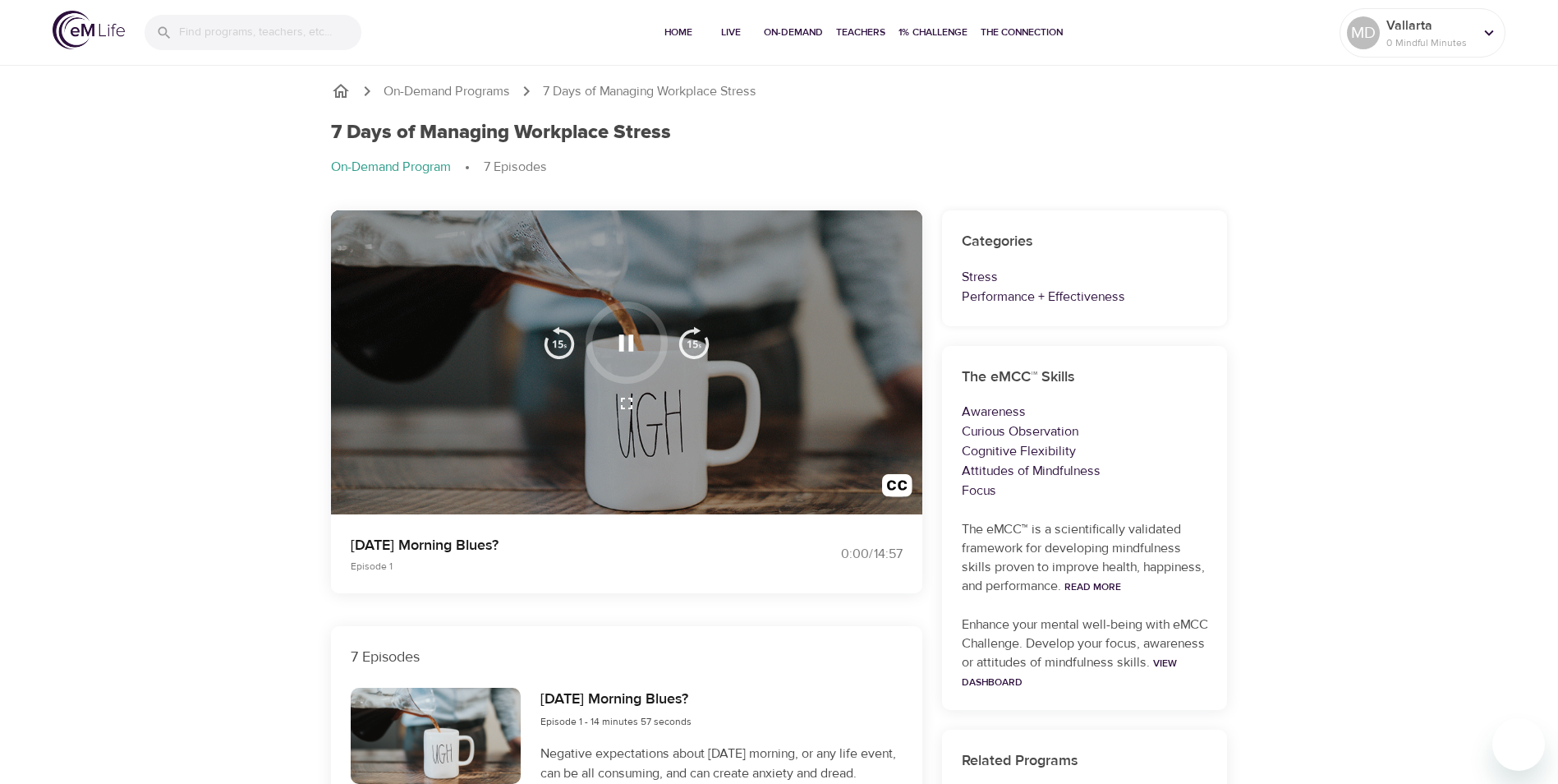
click at [610, 340] on button "button" at bounding box center [626, 343] width 49 height 49
click at [627, 340] on icon "button" at bounding box center [626, 342] width 29 height 29
